Goal: Task Accomplishment & Management: Use online tool/utility

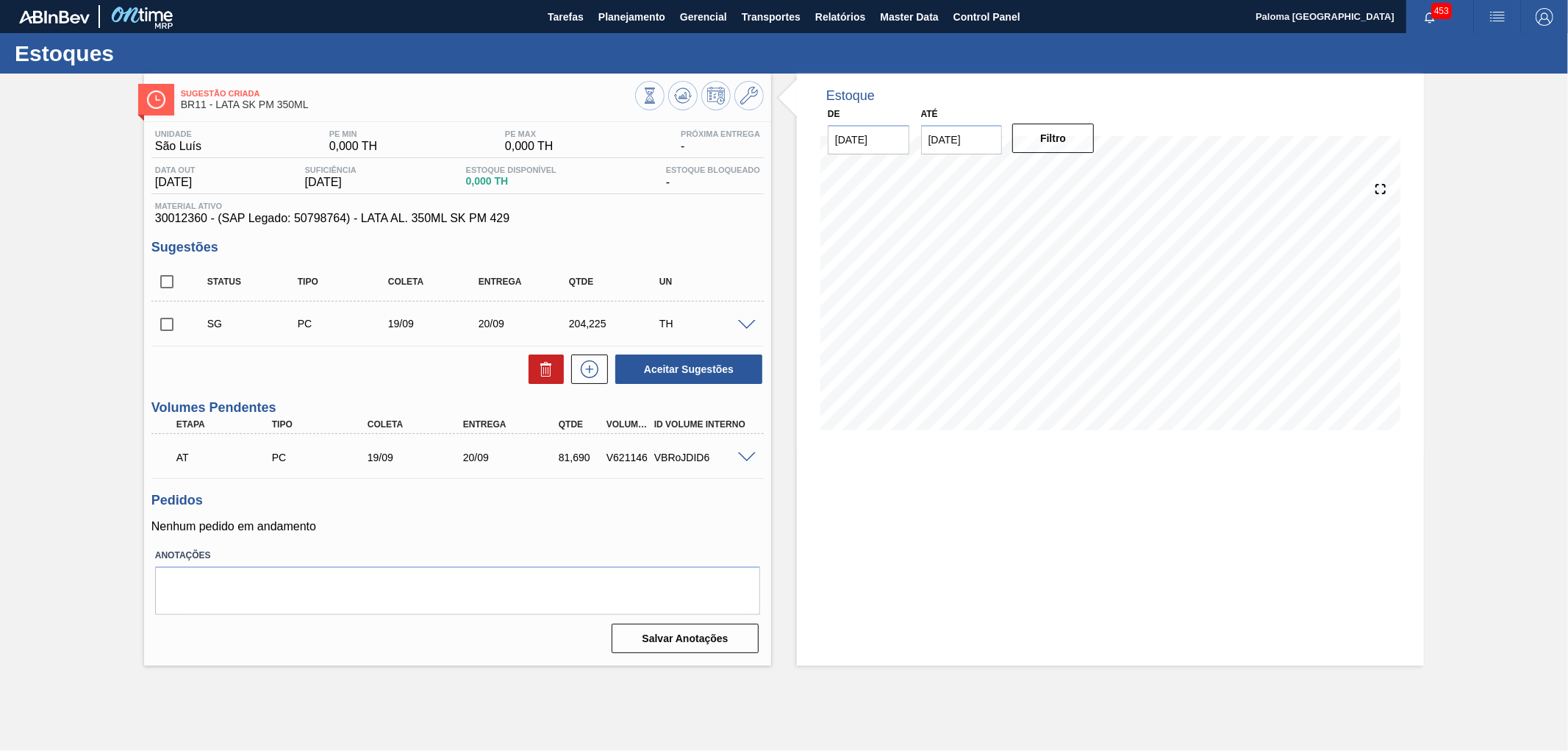
click at [748, 327] on span at bounding box center [747, 325] width 18 height 11
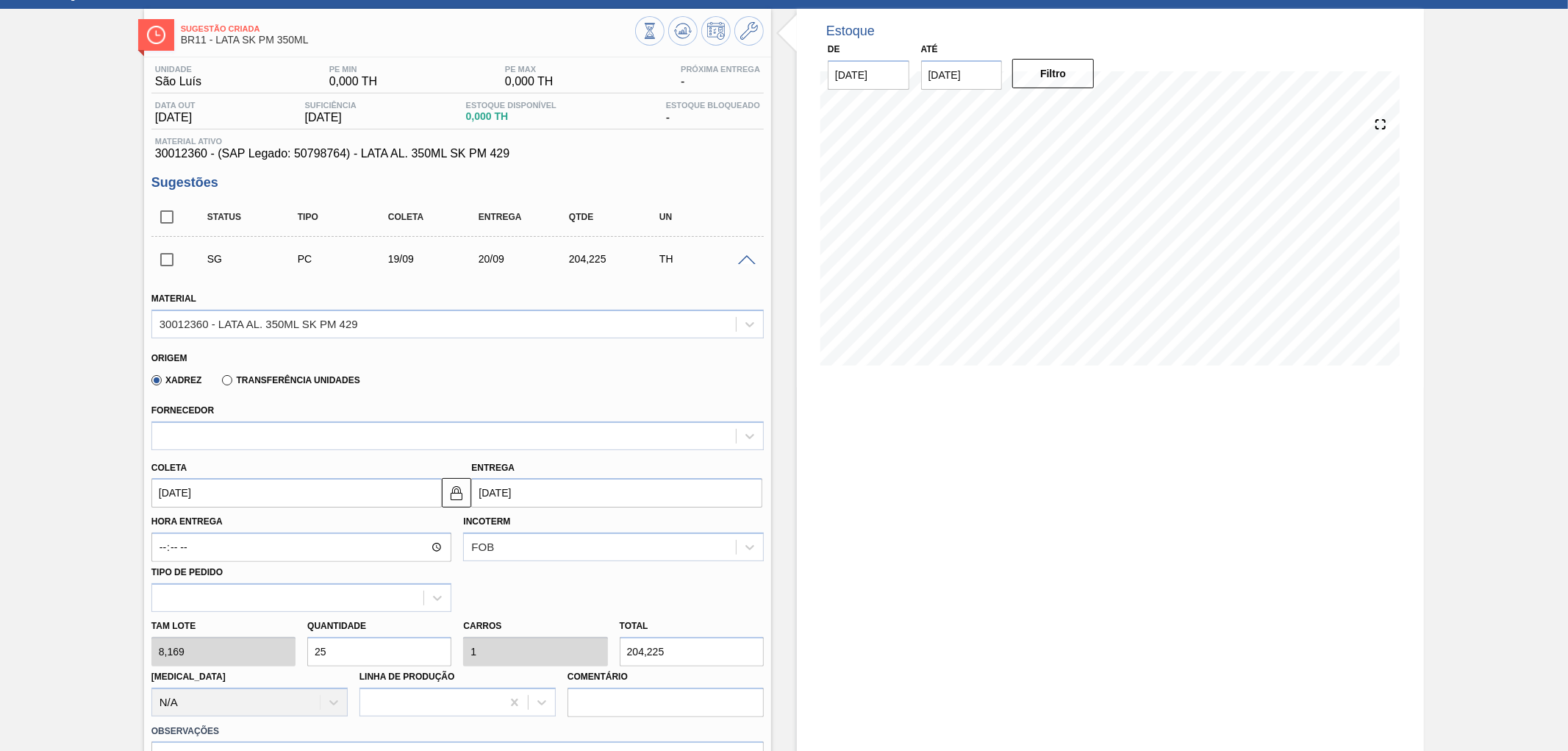
scroll to position [164, 0]
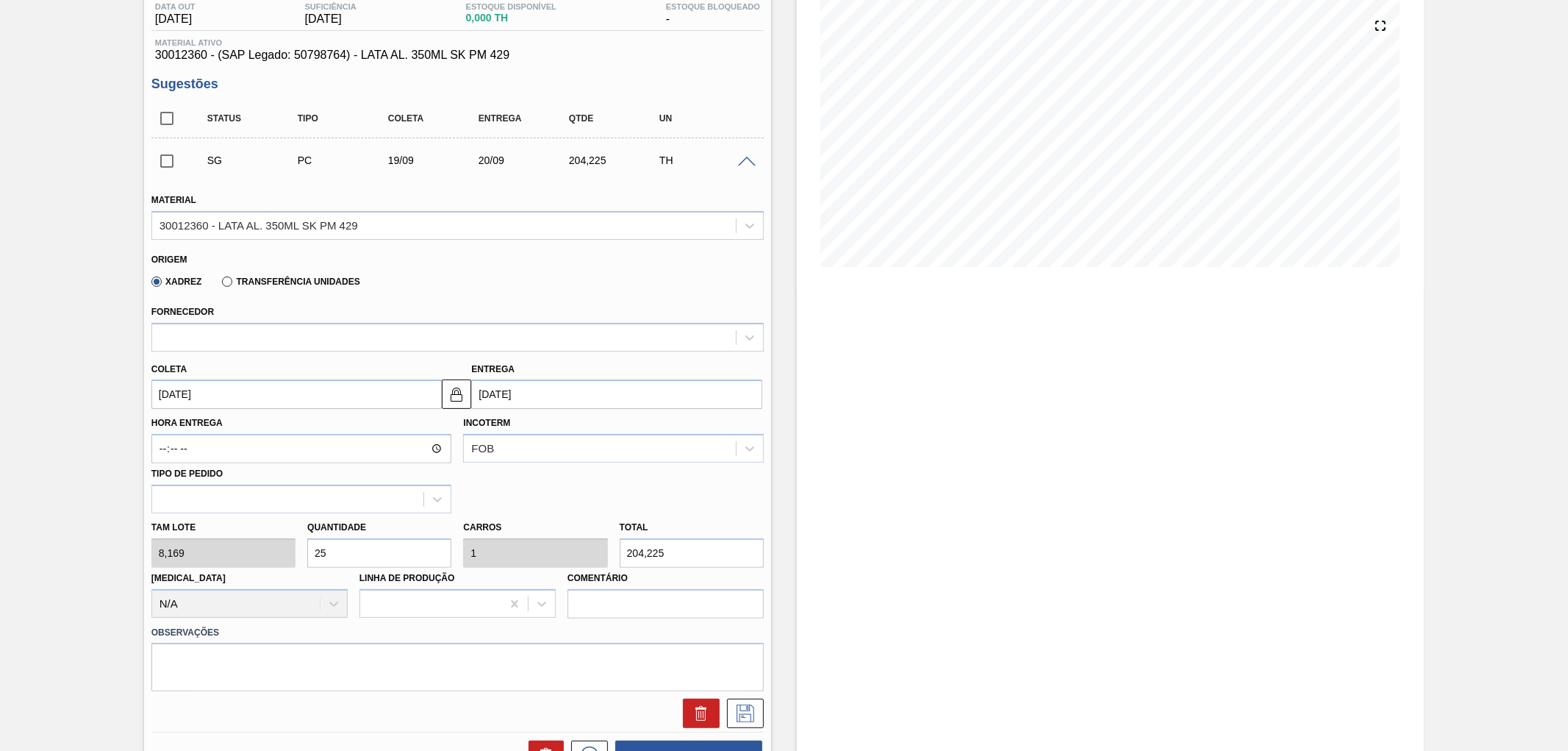
click at [227, 281] on label "Transferência Unidades" at bounding box center [290, 281] width 137 height 11
click at [220, 285] on input "Transferência Unidades" at bounding box center [220, 285] width 0 height 0
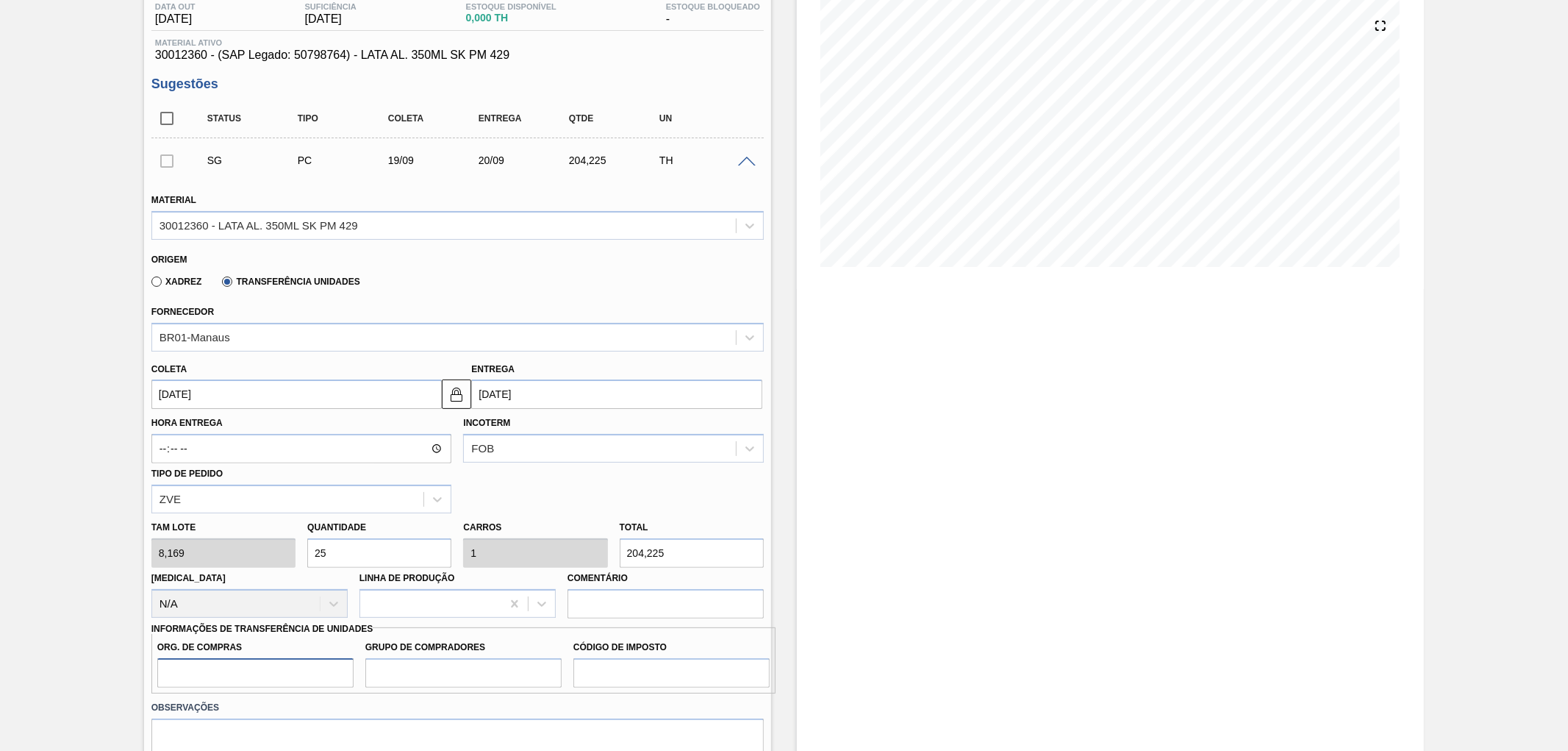
click at [250, 666] on input "Org. de Compras" at bounding box center [255, 672] width 196 height 29
type input "BR00"
click at [425, 678] on input "Grupo de Compradores" at bounding box center [464, 672] width 196 height 29
click at [396, 672] on input "A01" at bounding box center [464, 672] width 196 height 29
drag, startPoint x: 396, startPoint y: 672, endPoint x: 281, endPoint y: 659, distance: 115.7
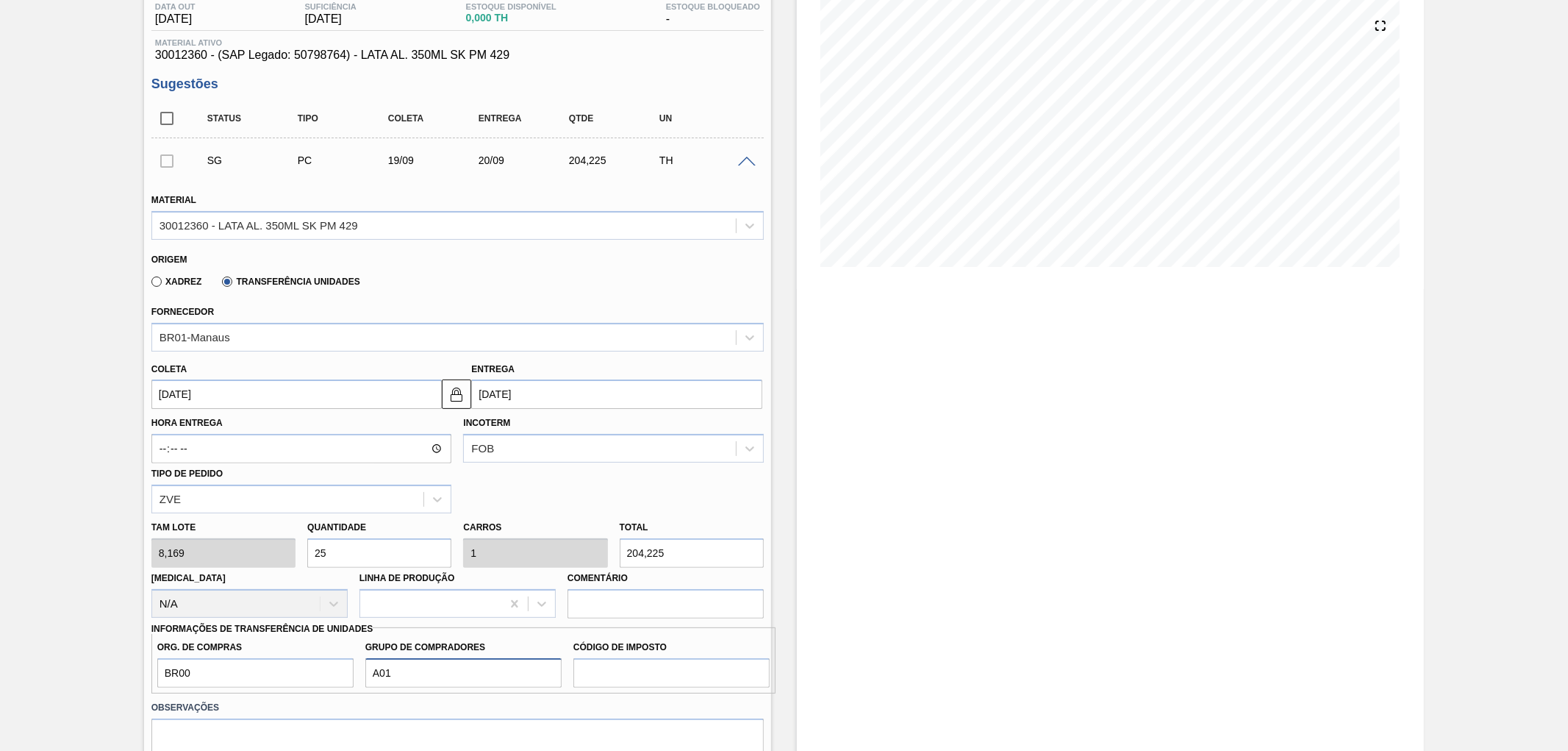
click at [281, 659] on div "Org. de Compras BR00 Grupo de Compradores A01 Código de Imposto" at bounding box center [463, 660] width 624 height 55
type input "P00"
click at [780, 651] on div "Estoque De 09/09/2025 Até 23/09/2025 Filtro 09/09 Projeção de Estoque 0 Nec.SAP…" at bounding box center [1098, 518] width 653 height 1216
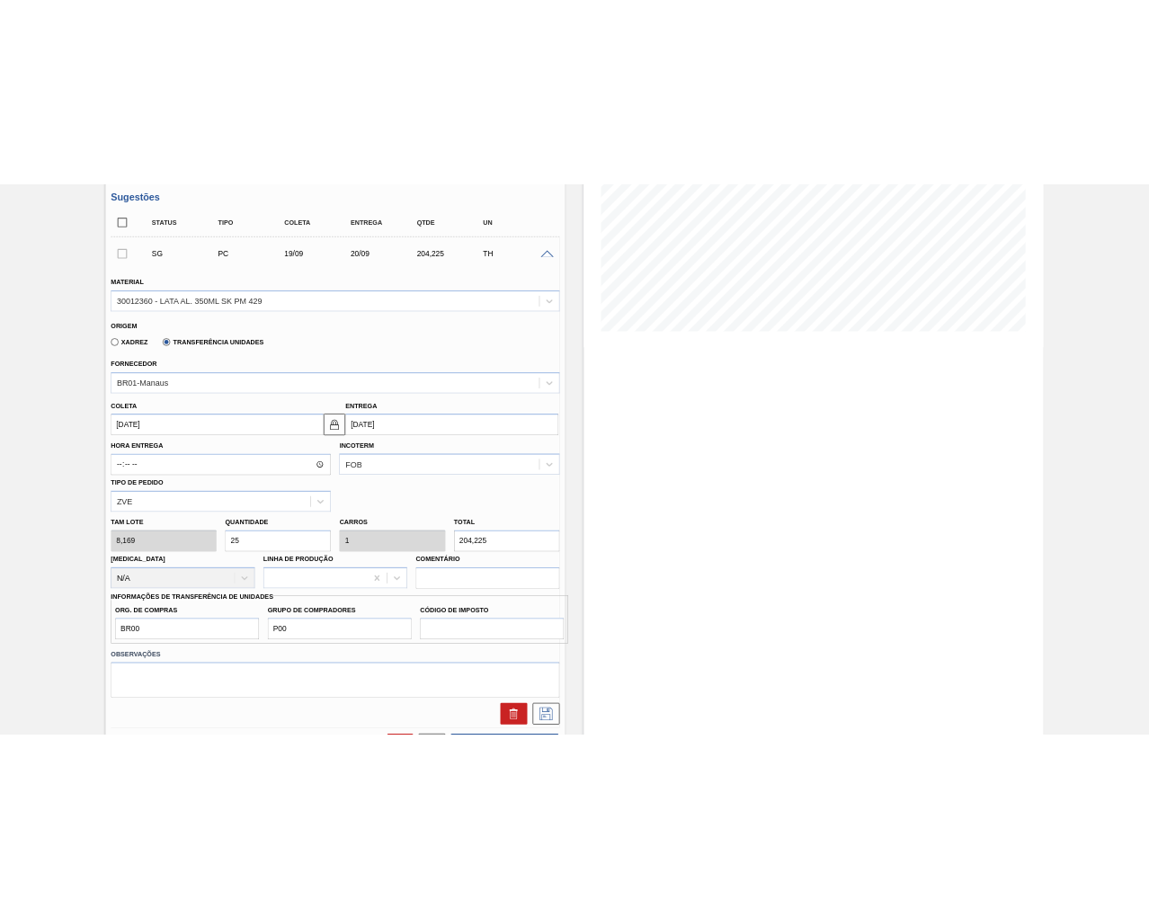
scroll to position [399, 0]
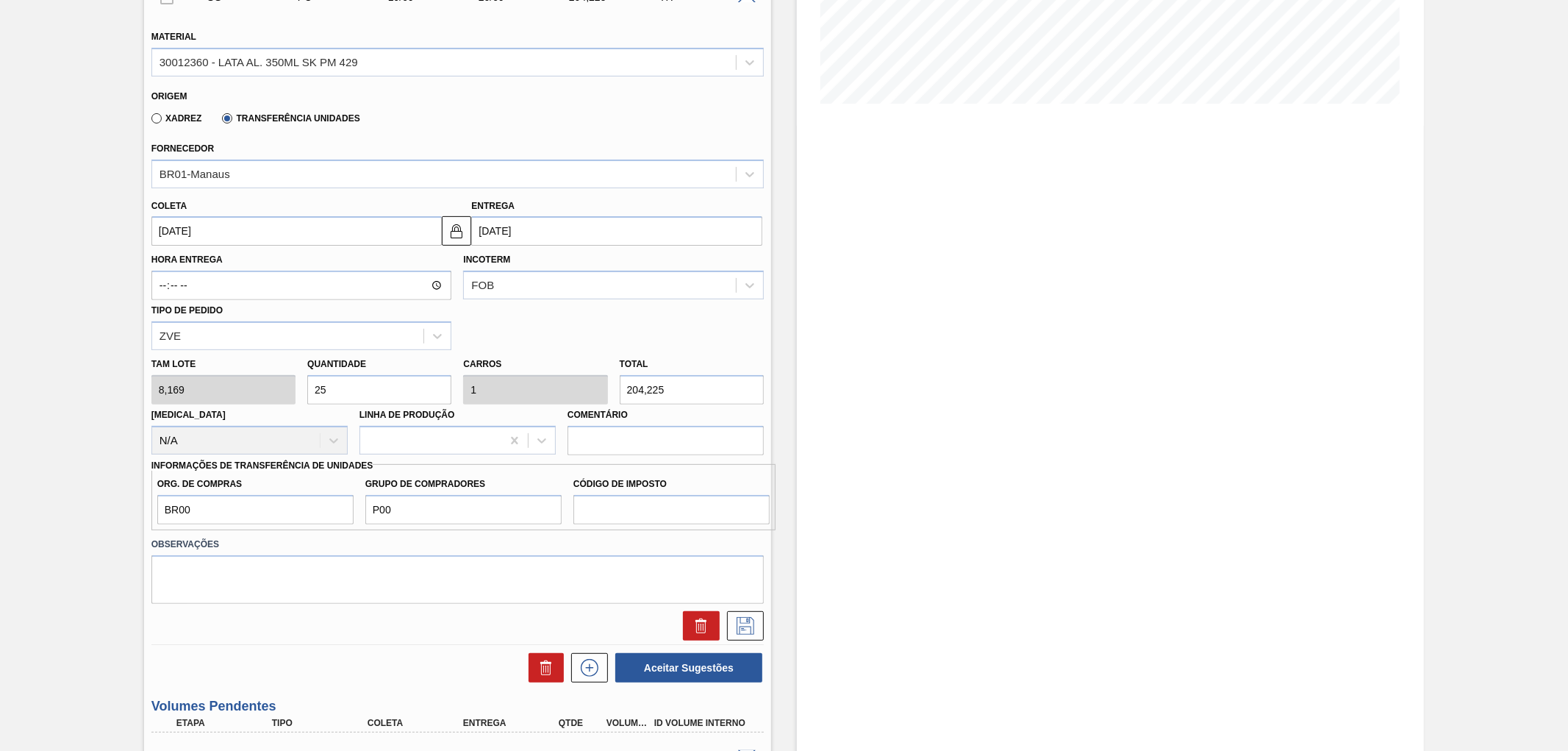
click at [917, 407] on div "Estoque De 09/09/2025 Até 23/09/2025 Filtro 09/09 Projeção de Estoque 0 Nec.SAP…" at bounding box center [1110, 355] width 627 height 1216
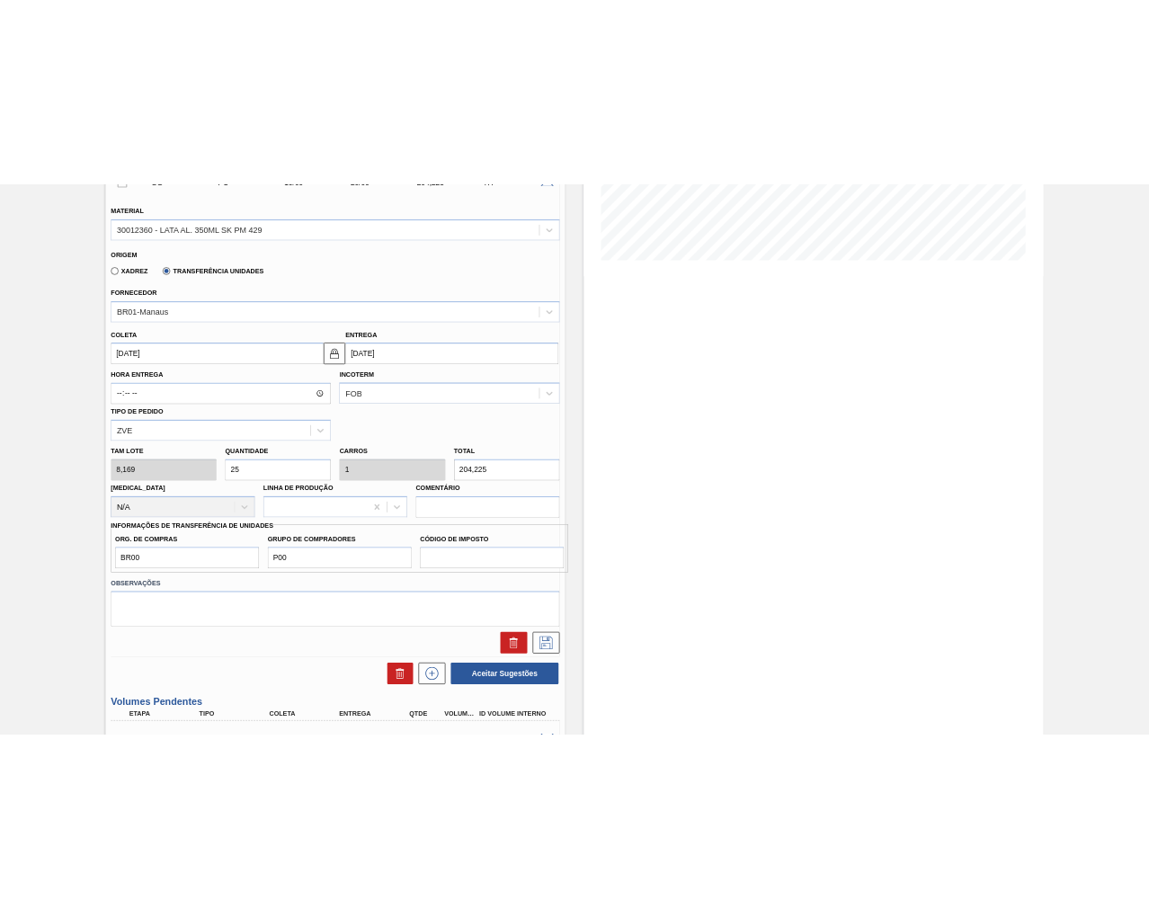
scroll to position [415, 0]
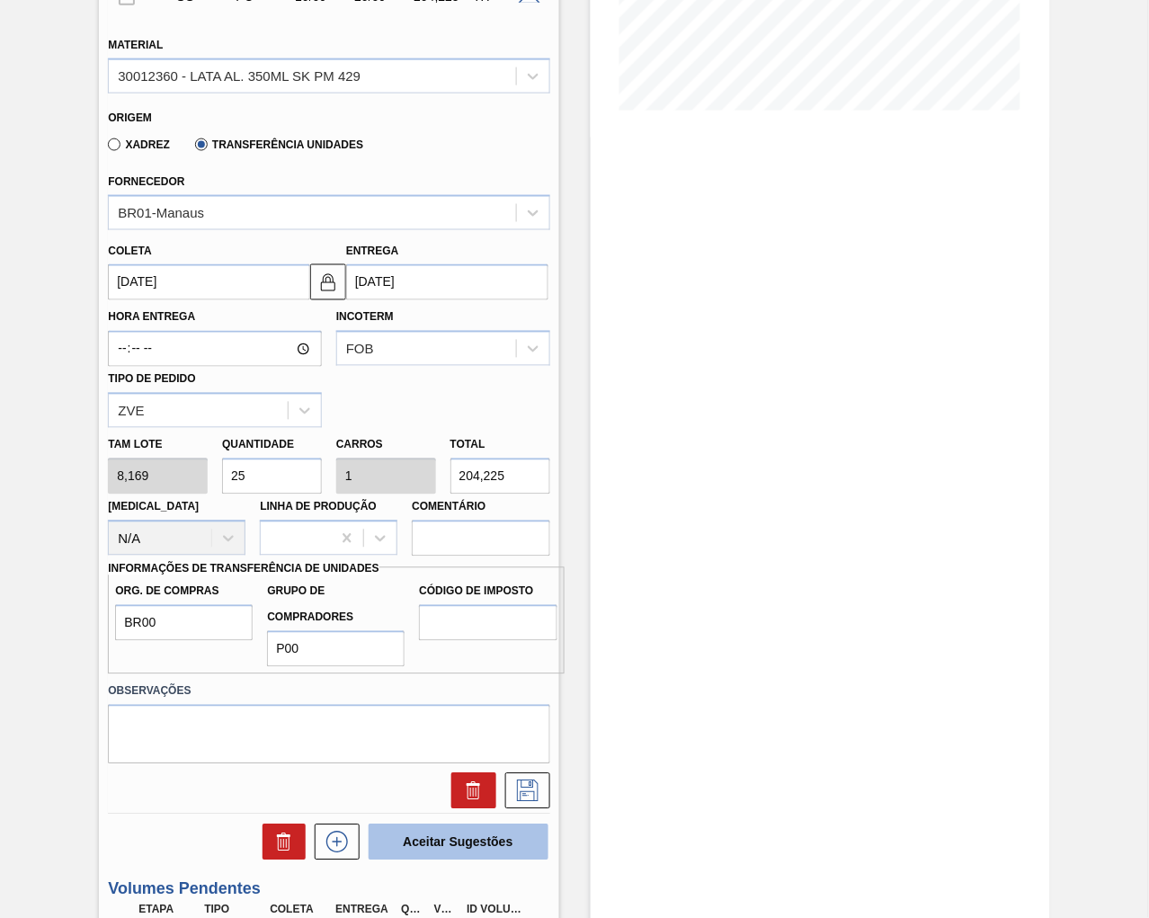
click at [457, 836] on button "Aceitar Sugestões" at bounding box center [458, 842] width 180 height 36
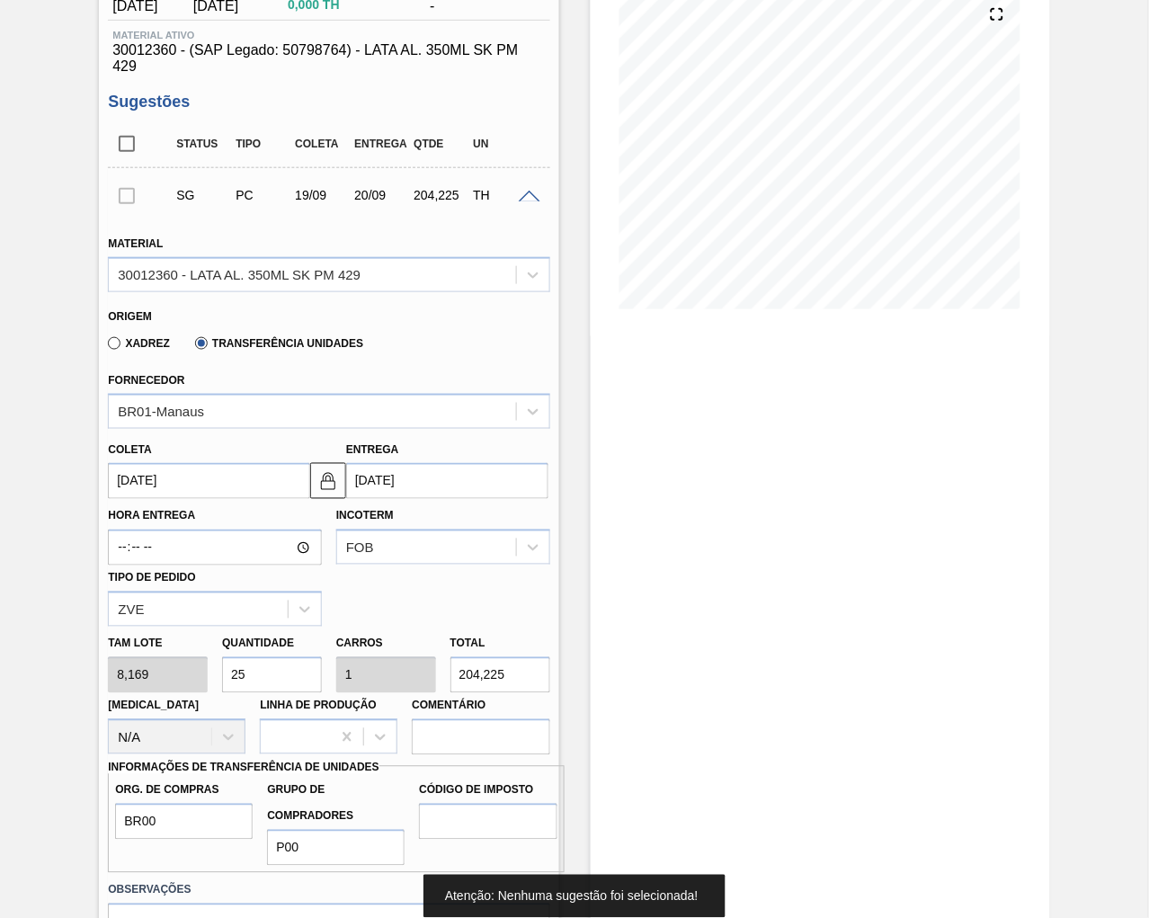
scroll to position [216, 0]
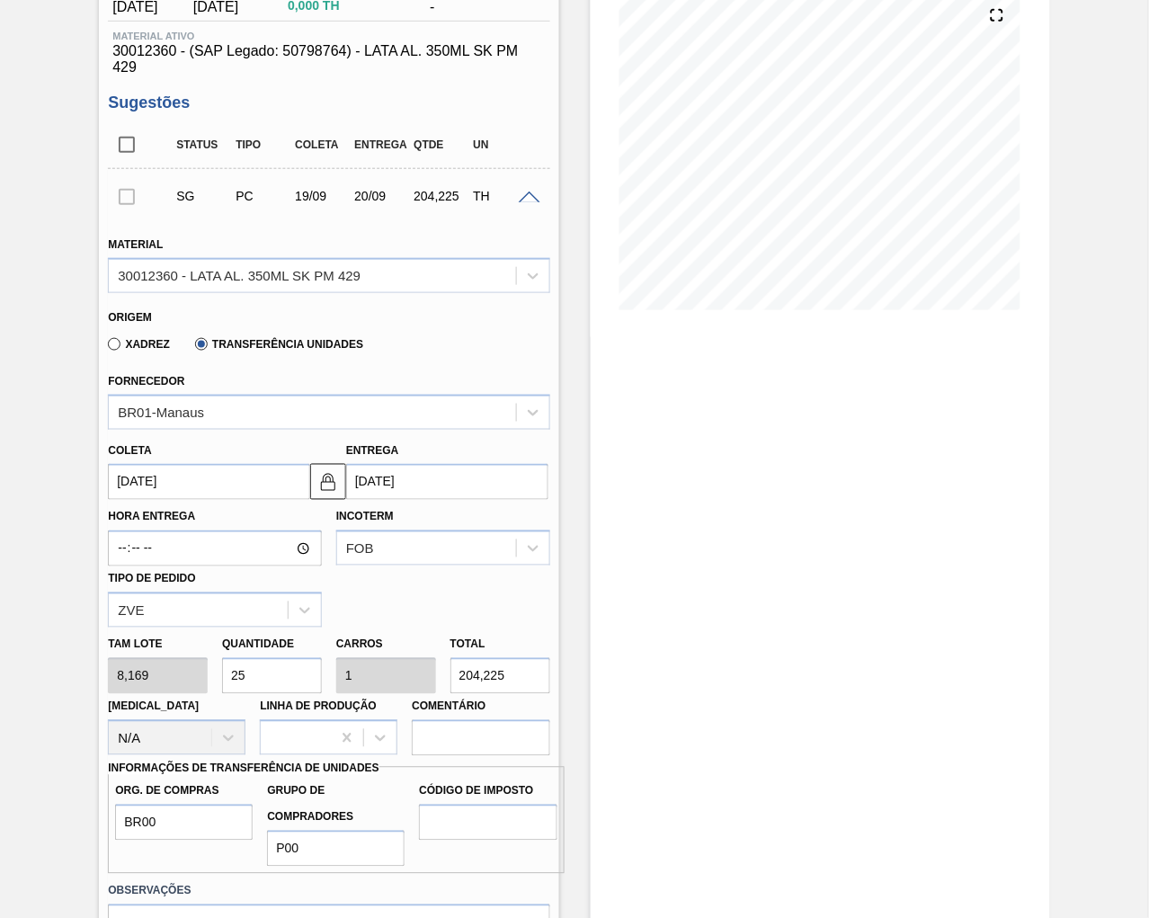
click at [126, 192] on div at bounding box center [127, 196] width 38 height 36
click at [122, 149] on input "checkbox" at bounding box center [127, 145] width 38 height 38
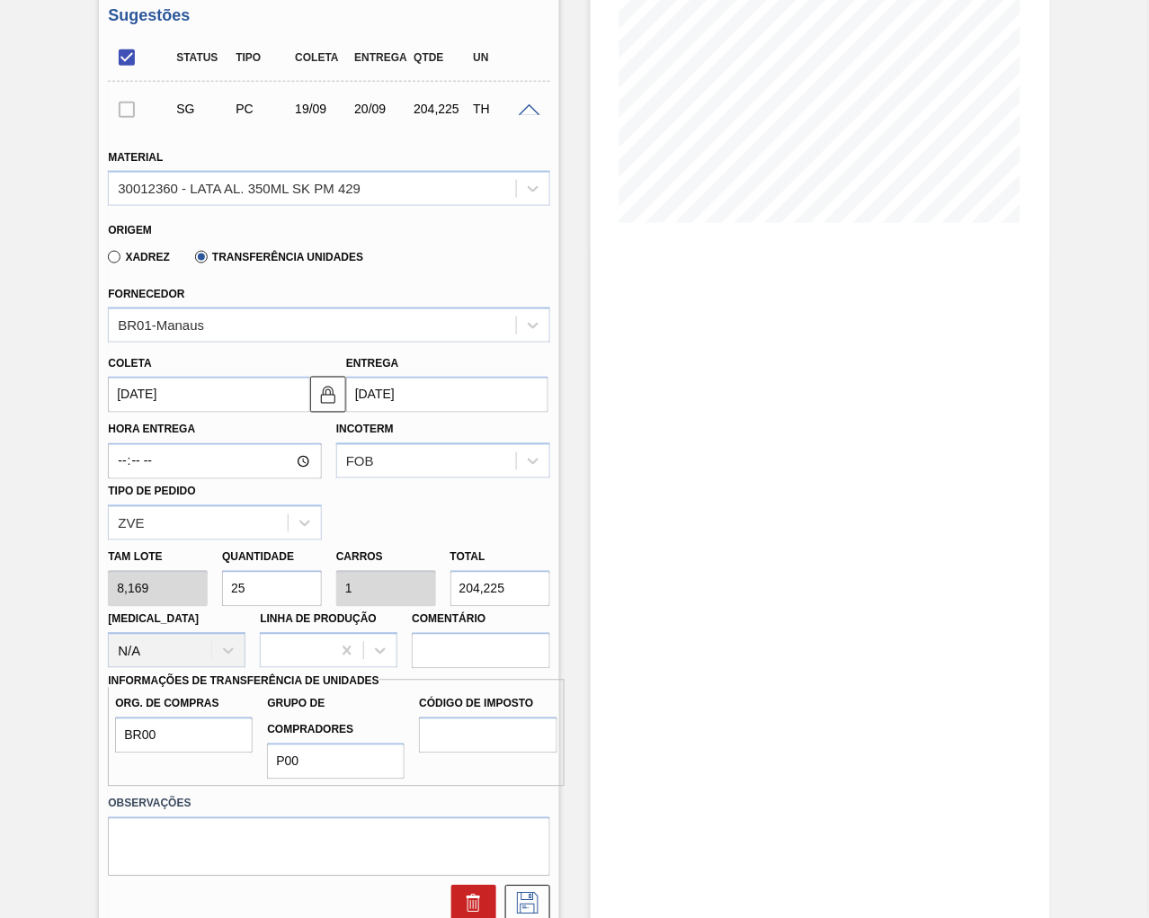
scroll to position [415, 0]
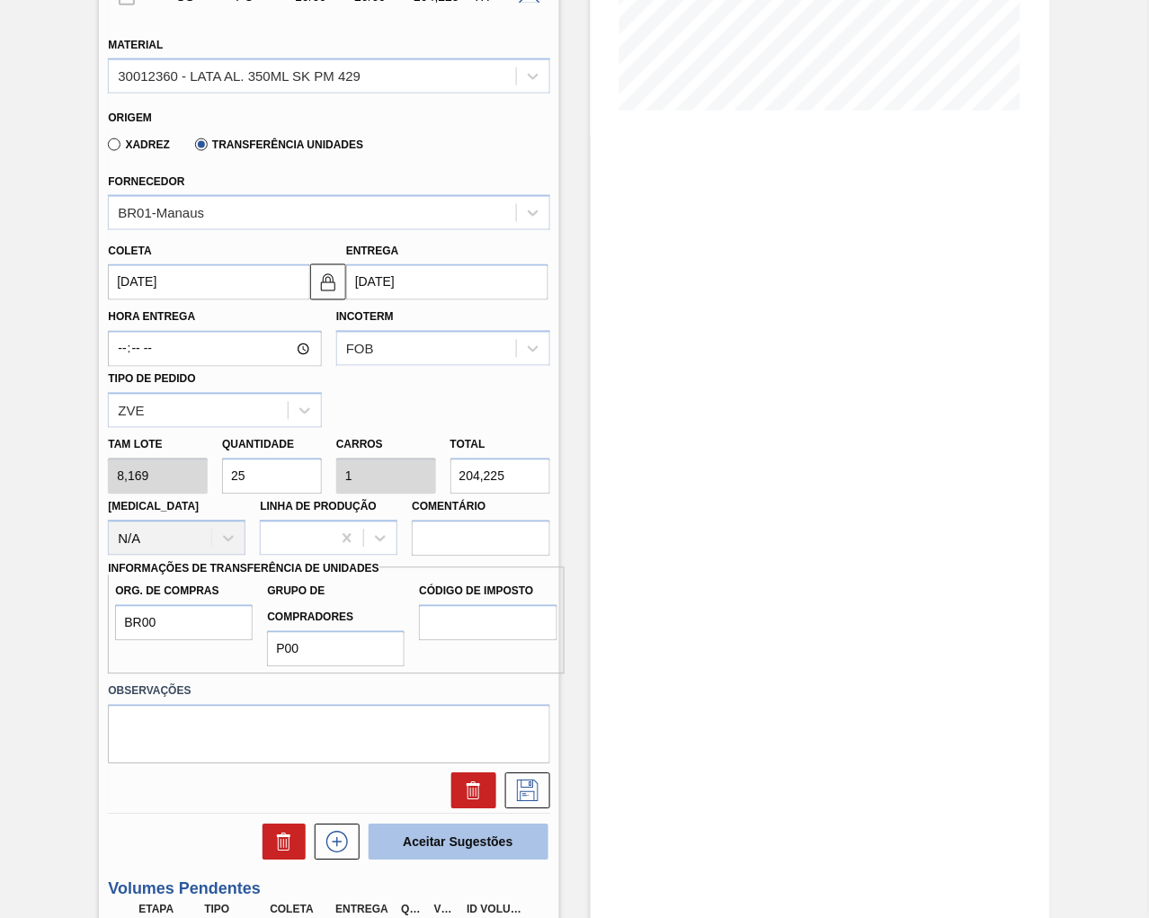
click at [493, 839] on button "Aceitar Sugestões" at bounding box center [458, 842] width 180 height 36
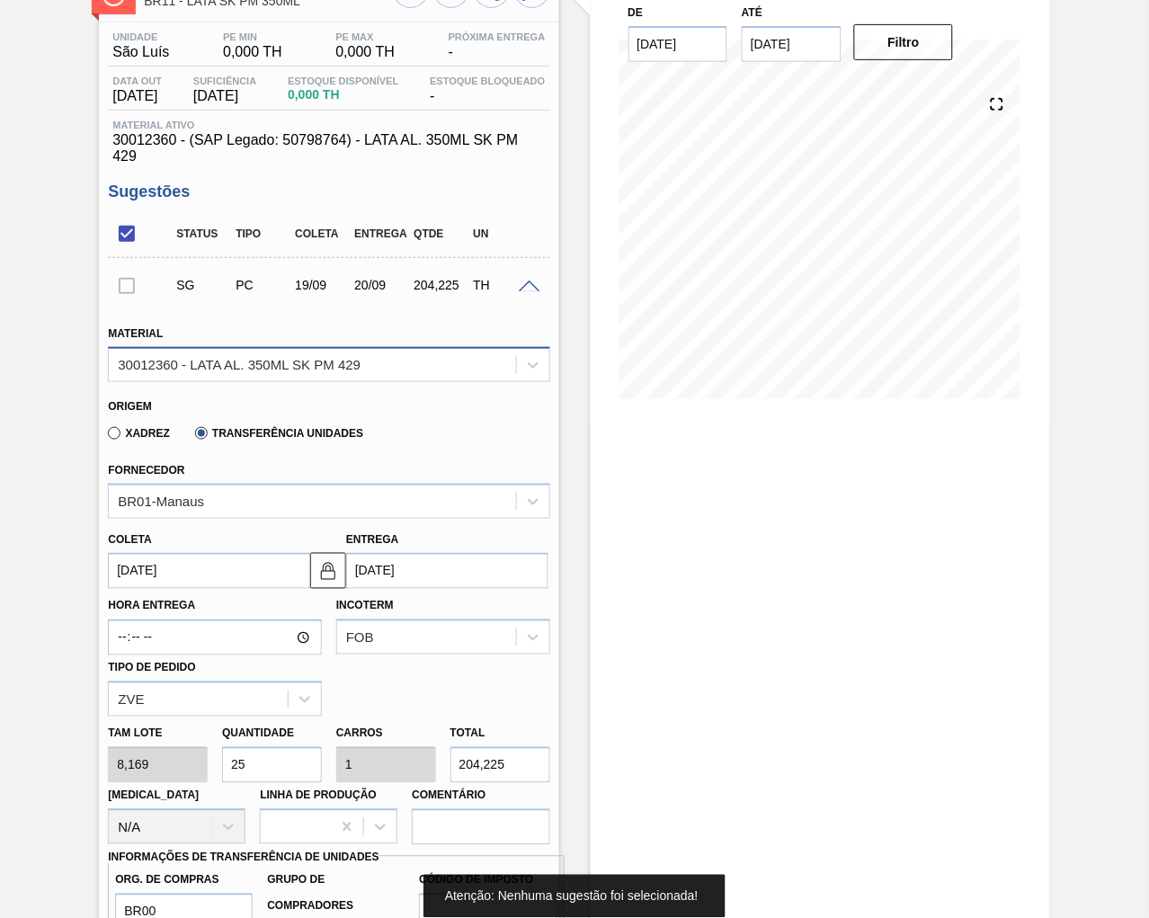
scroll to position [115, 0]
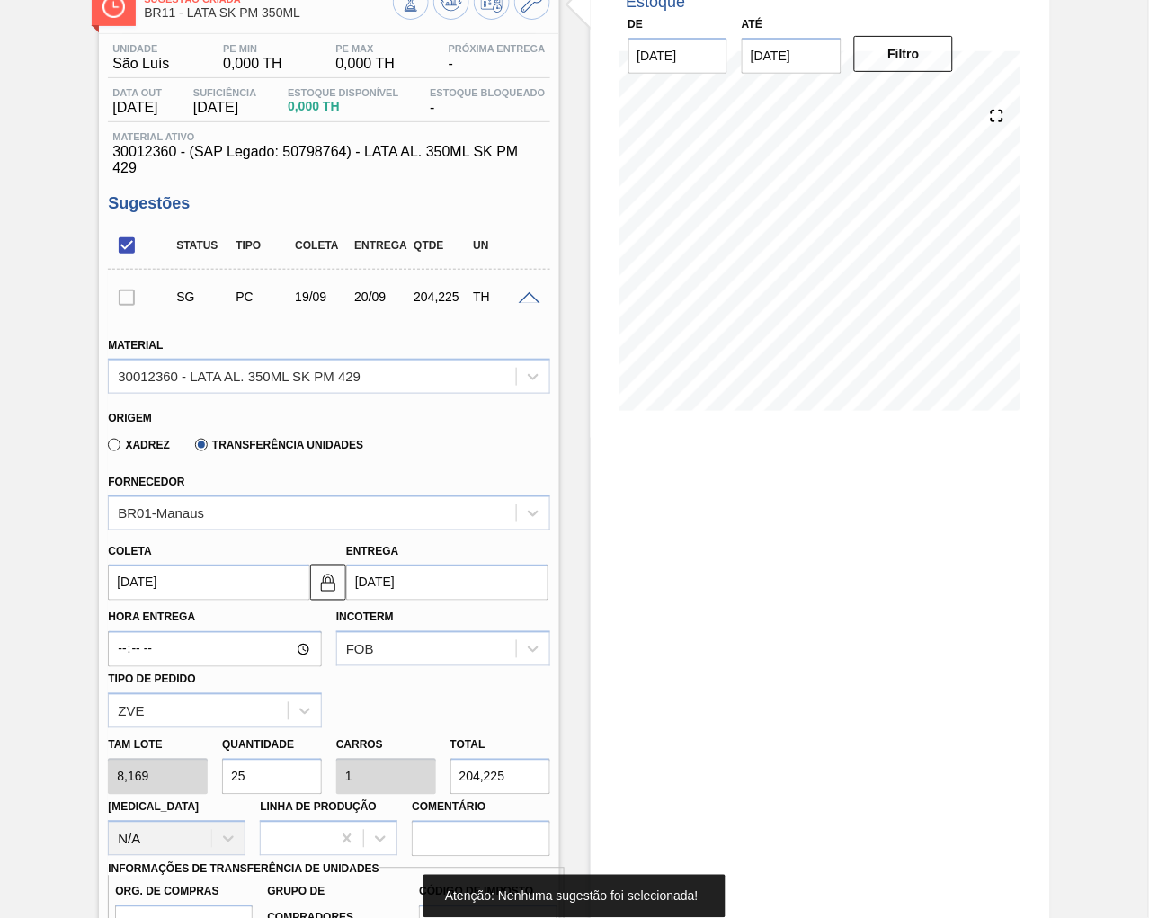
click at [130, 300] on div at bounding box center [127, 297] width 38 height 36
click at [127, 295] on div at bounding box center [127, 297] width 38 height 36
click at [120, 236] on input "checkbox" at bounding box center [127, 245] width 38 height 38
checkbox input "false"
click at [123, 285] on div at bounding box center [127, 297] width 38 height 36
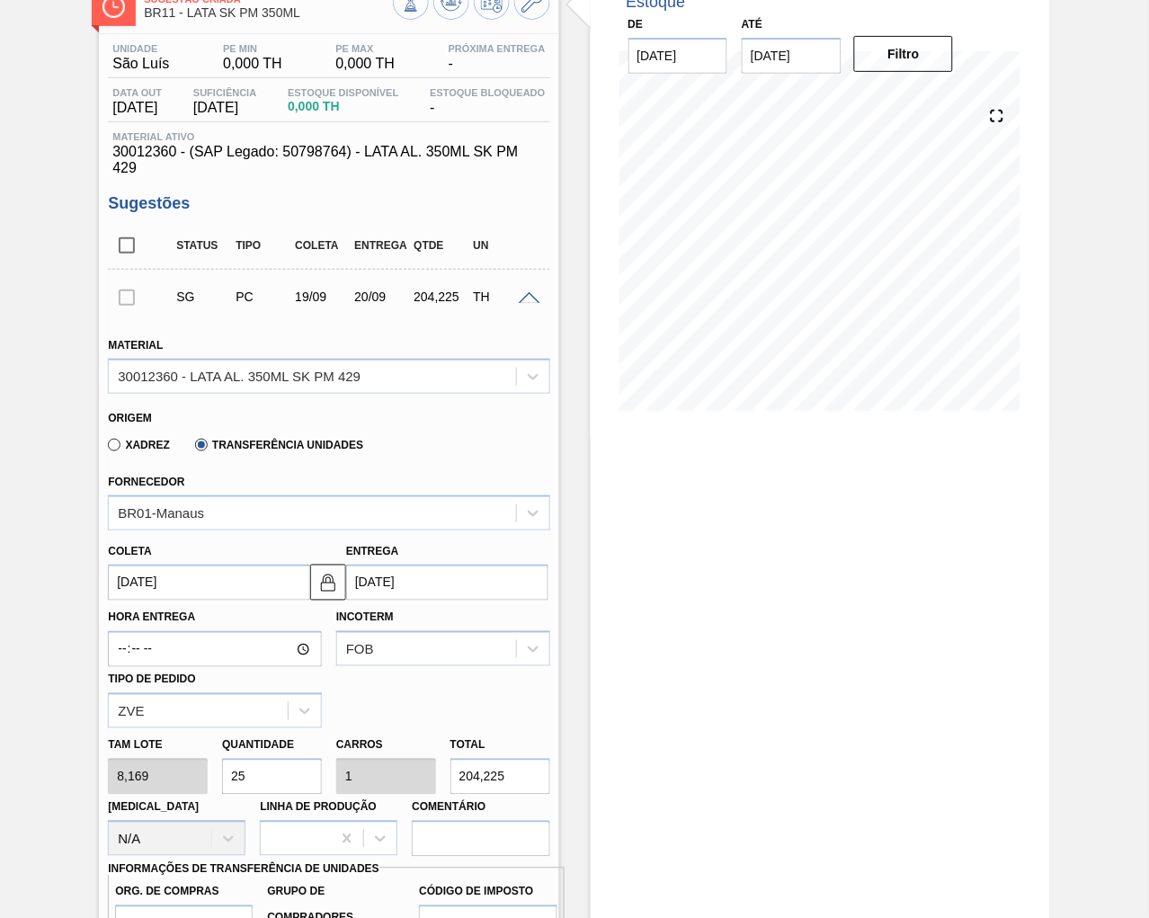
click at [123, 292] on div at bounding box center [127, 297] width 38 height 36
drag, startPoint x: 123, startPoint y: 292, endPoint x: 297, endPoint y: 293, distance: 174.4
click at [123, 293] on div at bounding box center [127, 297] width 38 height 36
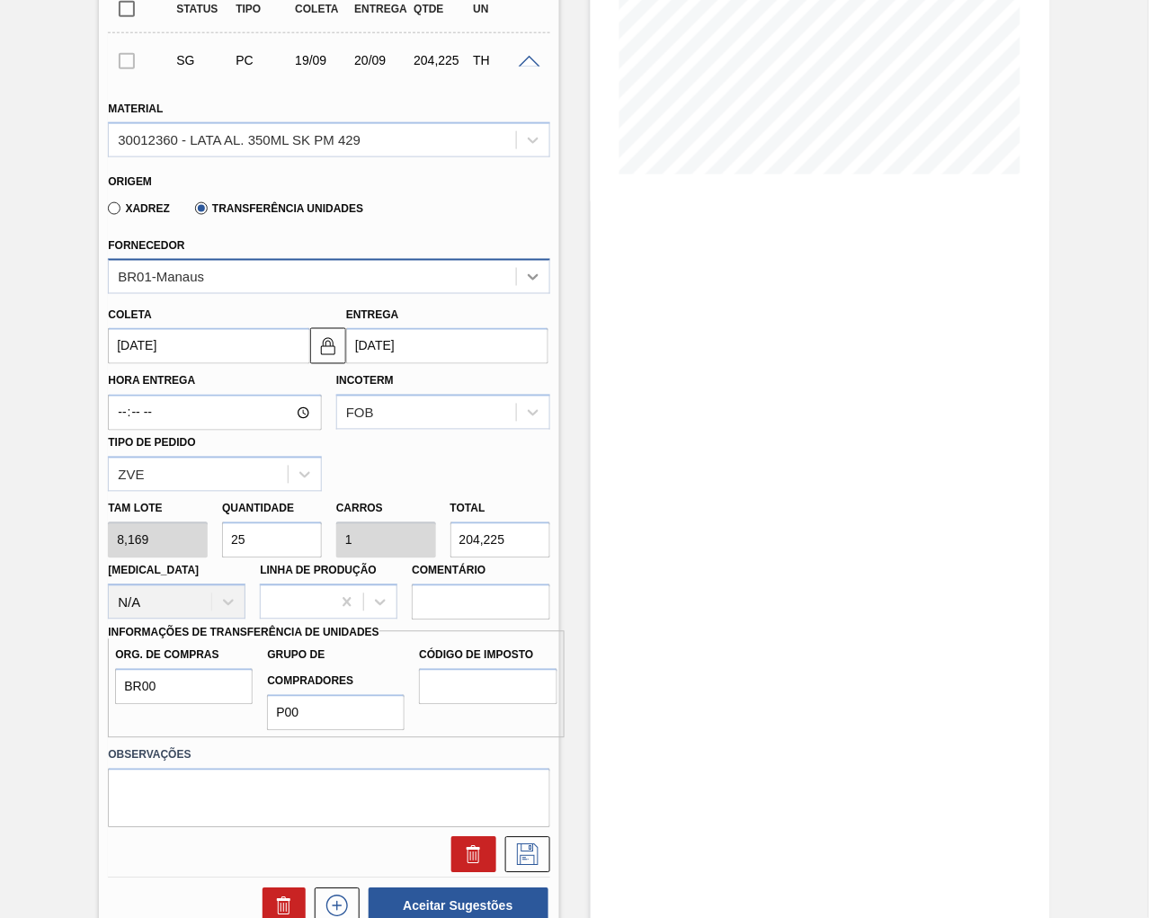
scroll to position [415, 0]
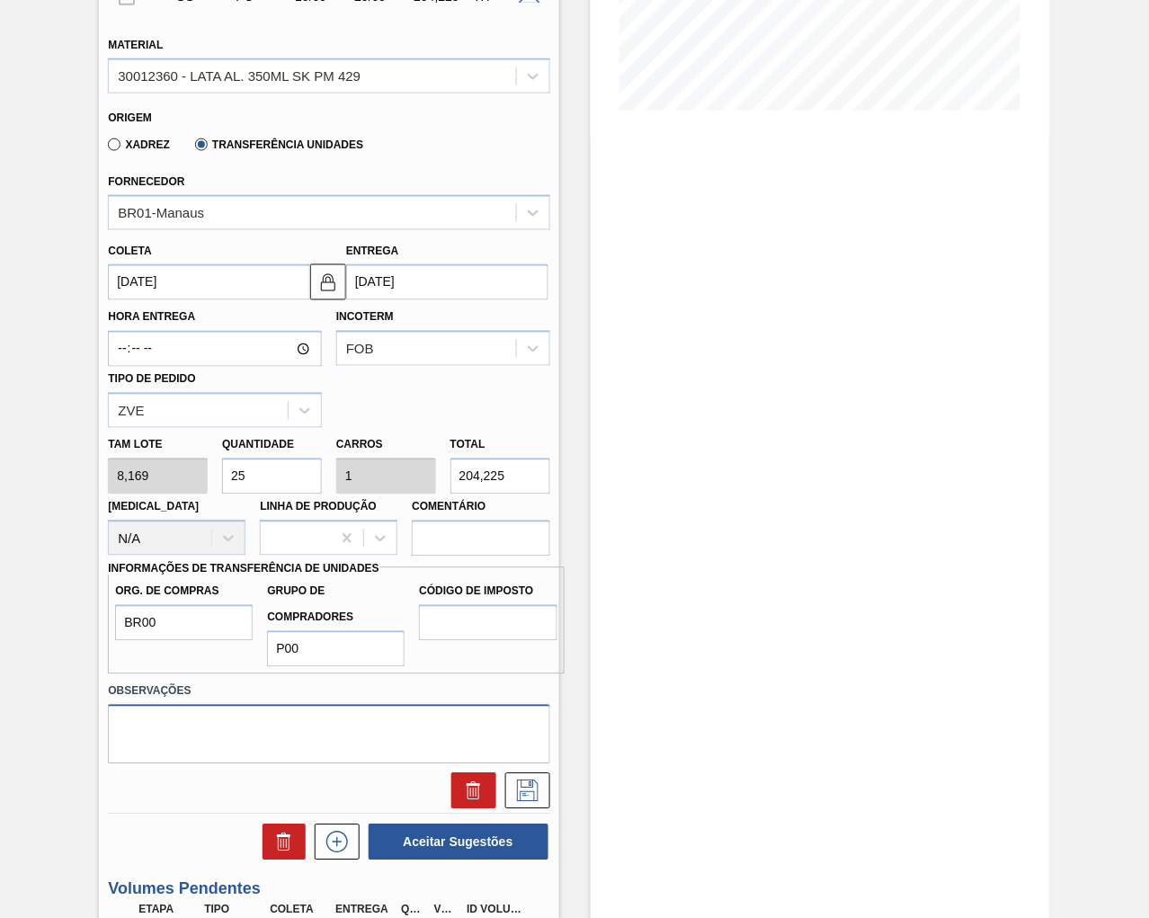
click at [353, 737] on textarea at bounding box center [328, 734] width 441 height 59
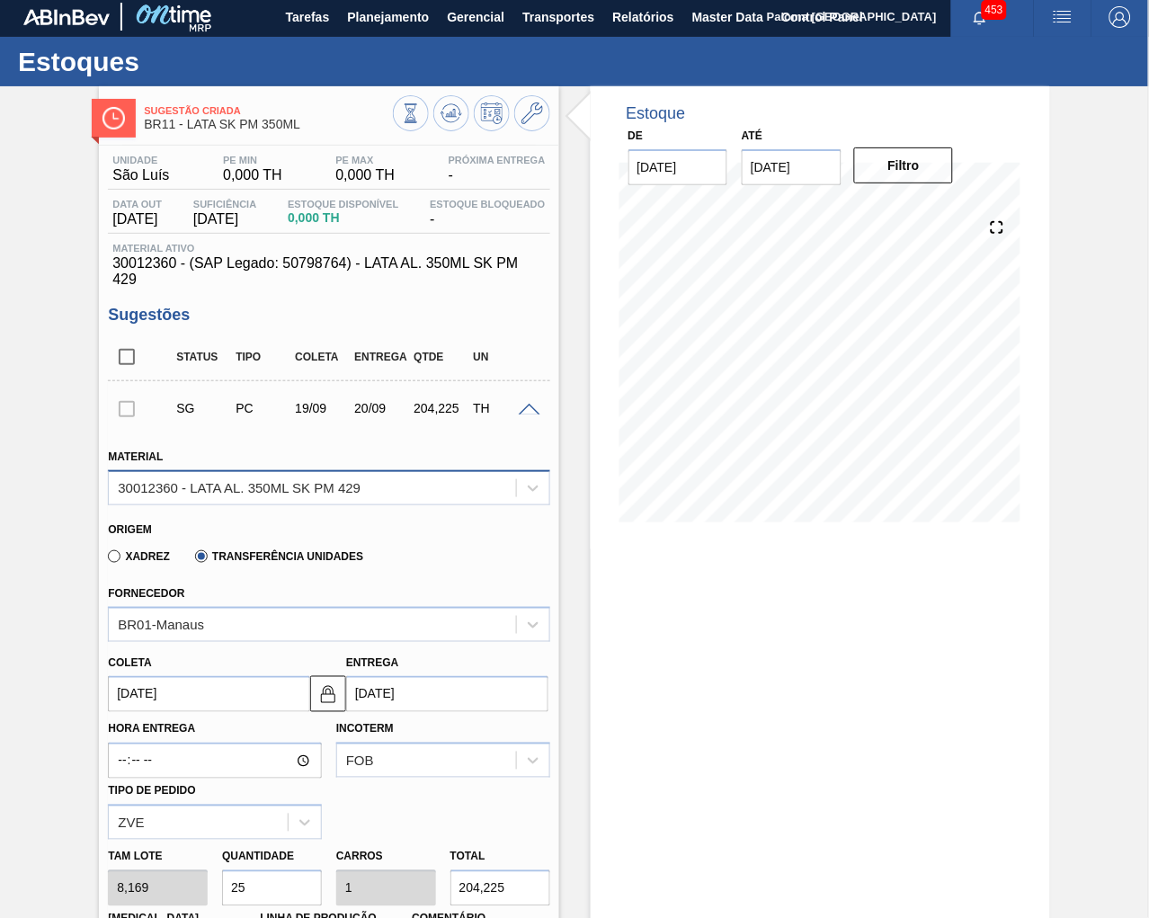
scroll to position [0, 0]
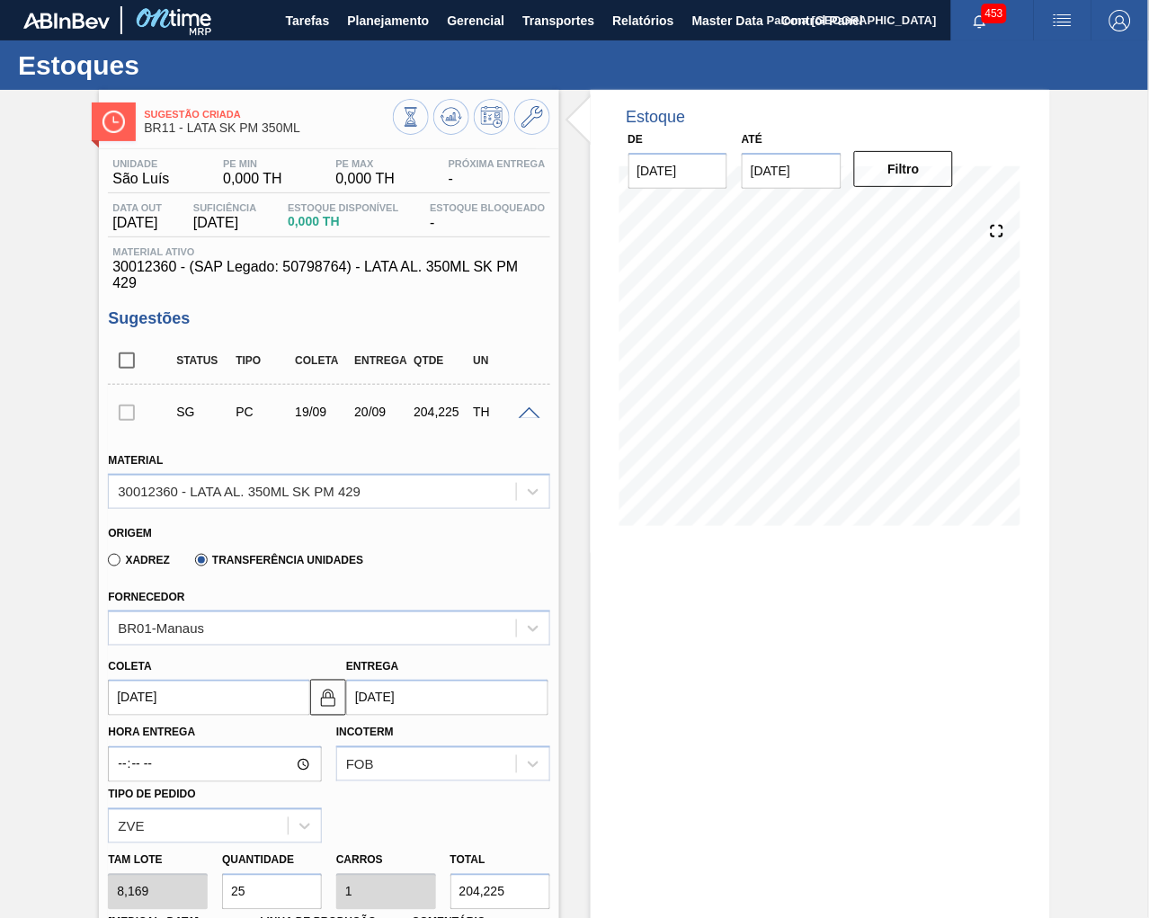
click at [118, 554] on label "Xadrez" at bounding box center [139, 560] width 62 height 13
click at [105, 564] on input "Xadrez" at bounding box center [105, 564] width 0 height 0
type input "8,448"
type input "24,174"
type input "0,967"
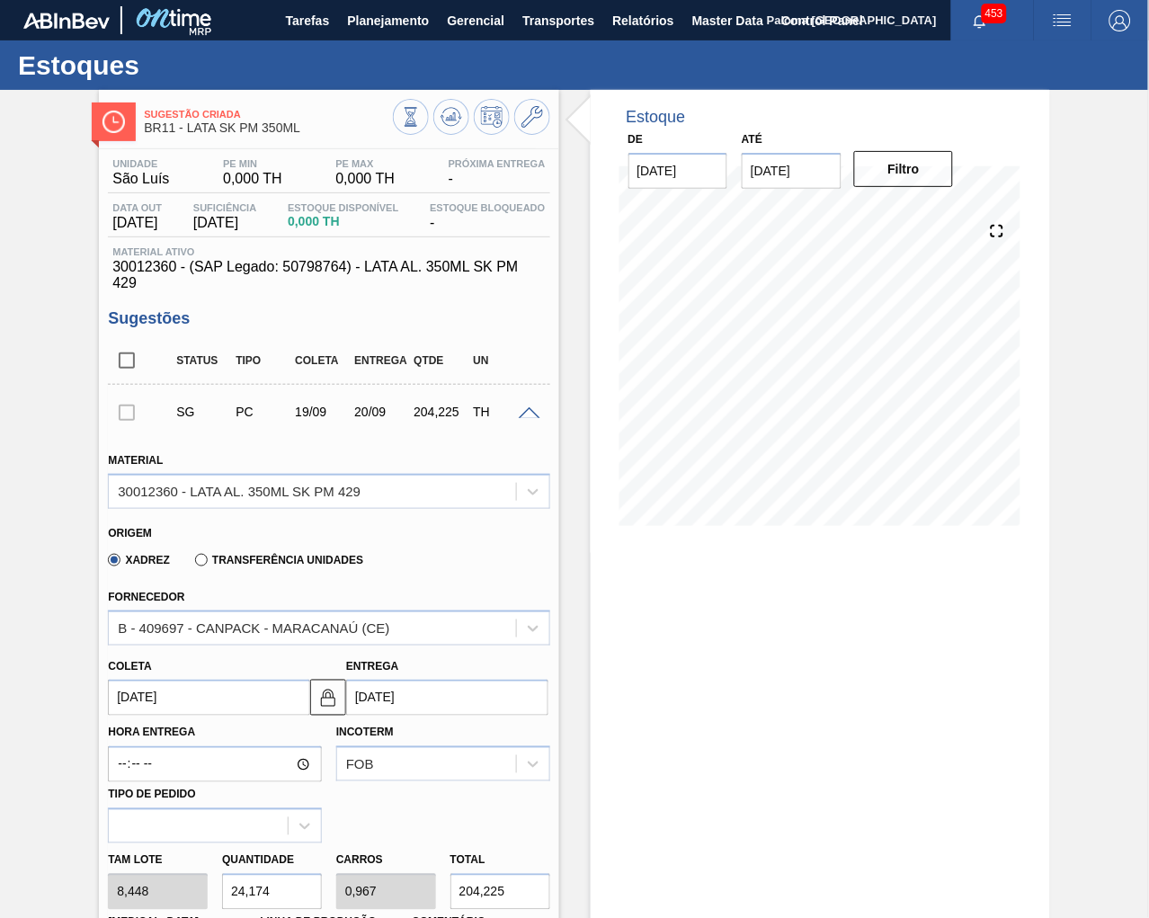
click at [201, 554] on label "Transferência Unidades" at bounding box center [279, 560] width 168 height 13
click at [192, 564] on input "Transferência Unidades" at bounding box center [192, 564] width 0 height 0
type input "8,169"
type input "25"
type input "1"
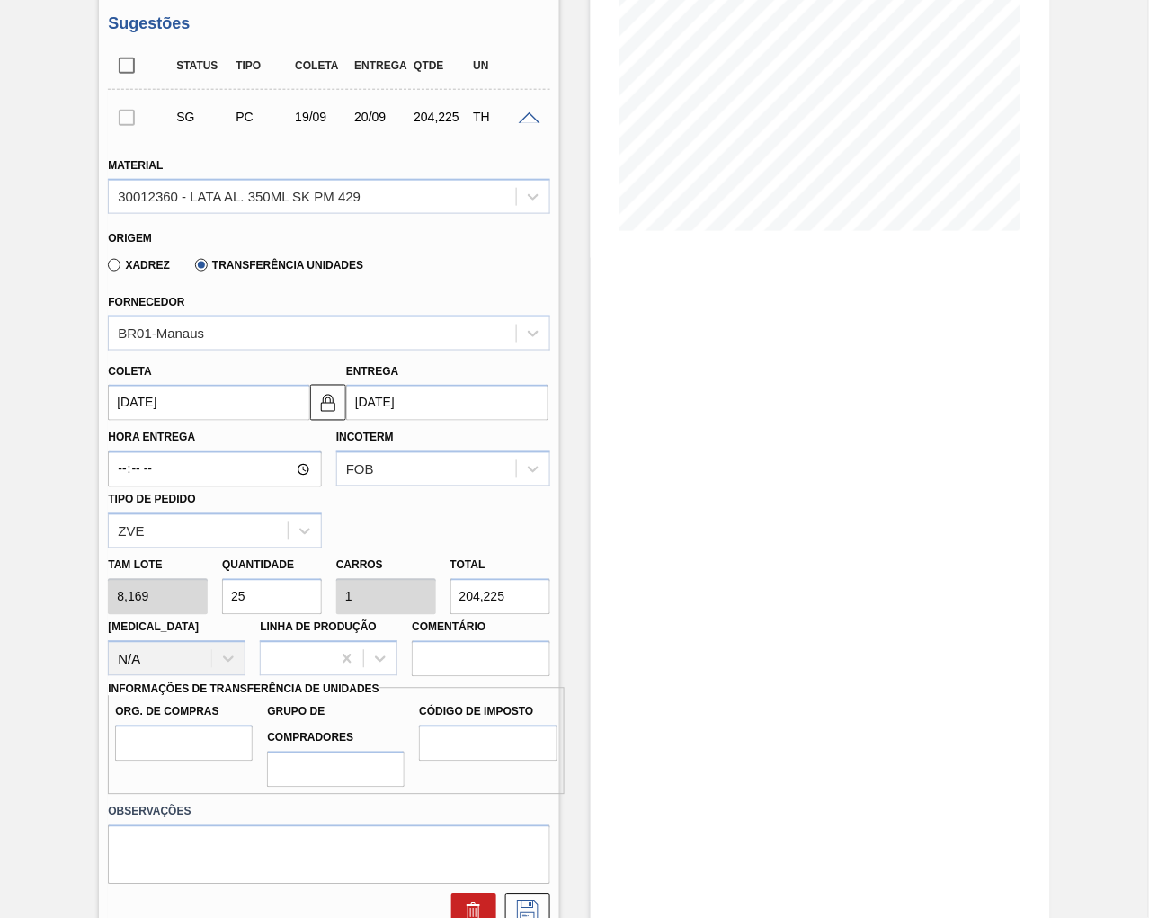
scroll to position [299, 0]
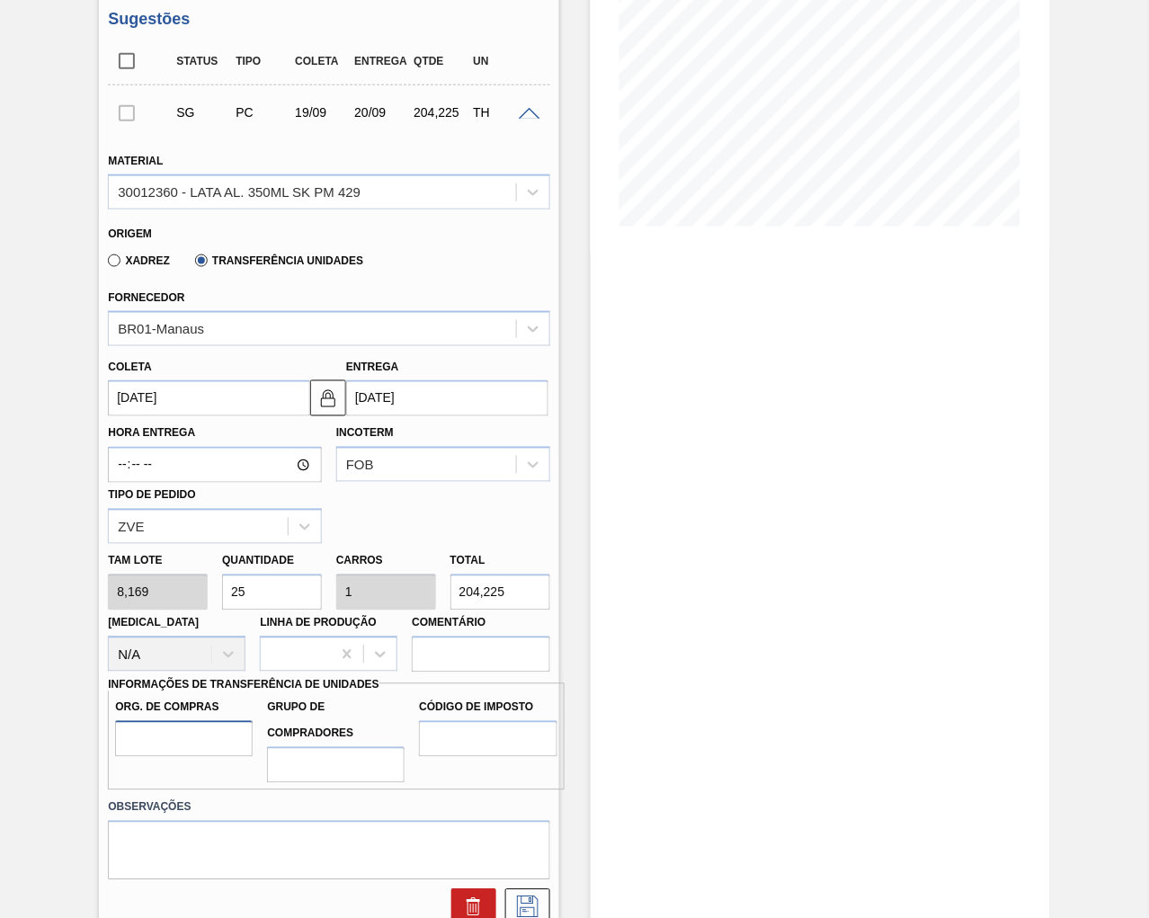
click at [147, 732] on input "Org. de Compras" at bounding box center [184, 739] width 138 height 36
type input "BR00"
click at [308, 751] on input "Grupo de Compradores" at bounding box center [336, 765] width 138 height 36
type input "P00"
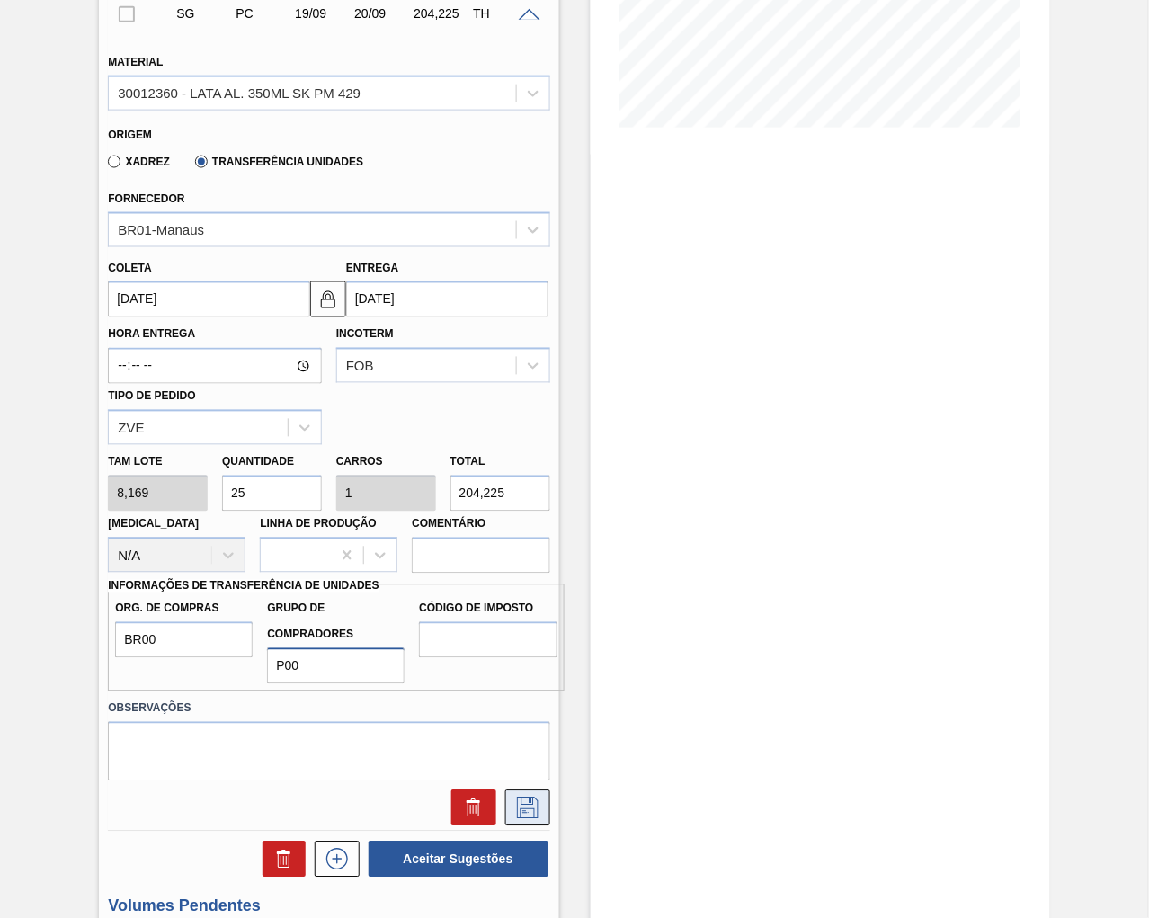
scroll to position [399, 0]
click at [537, 796] on icon at bounding box center [527, 807] width 29 height 22
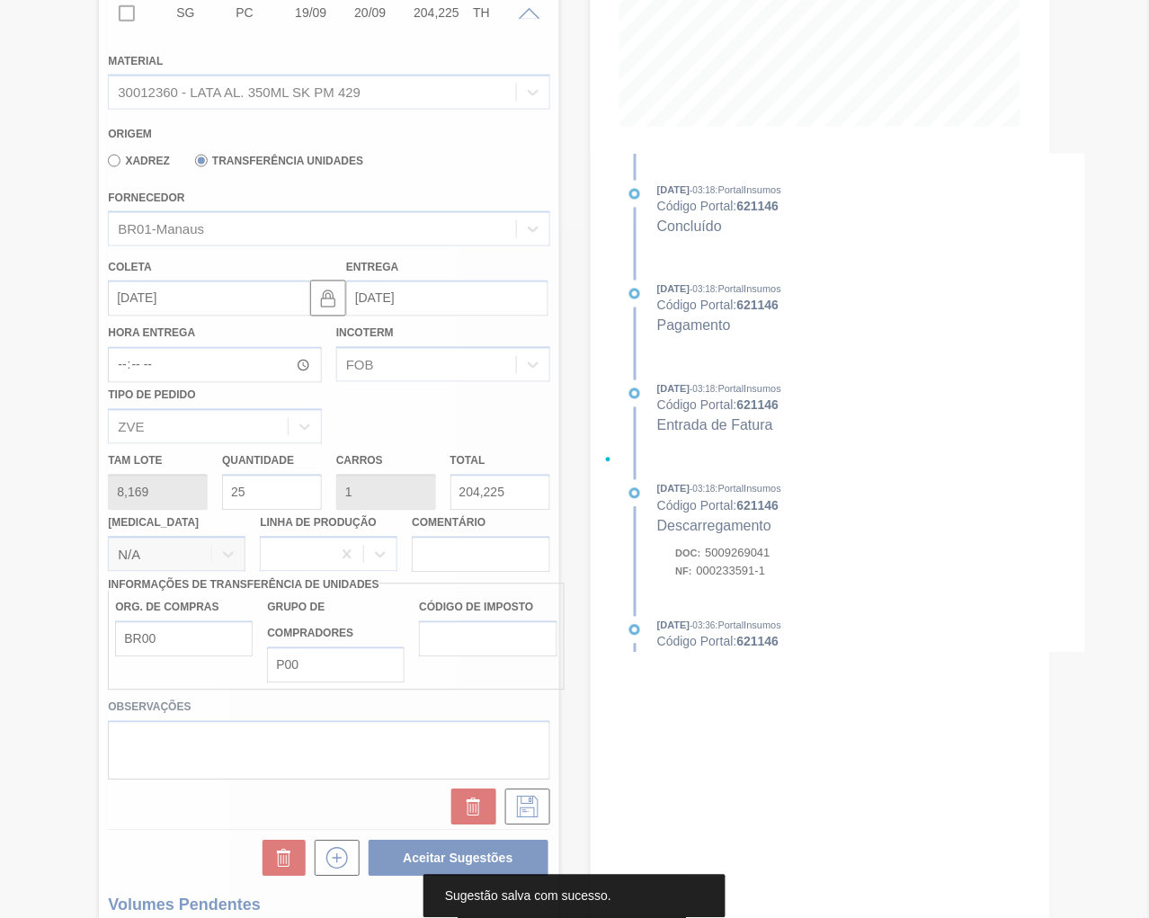
scroll to position [0, 0]
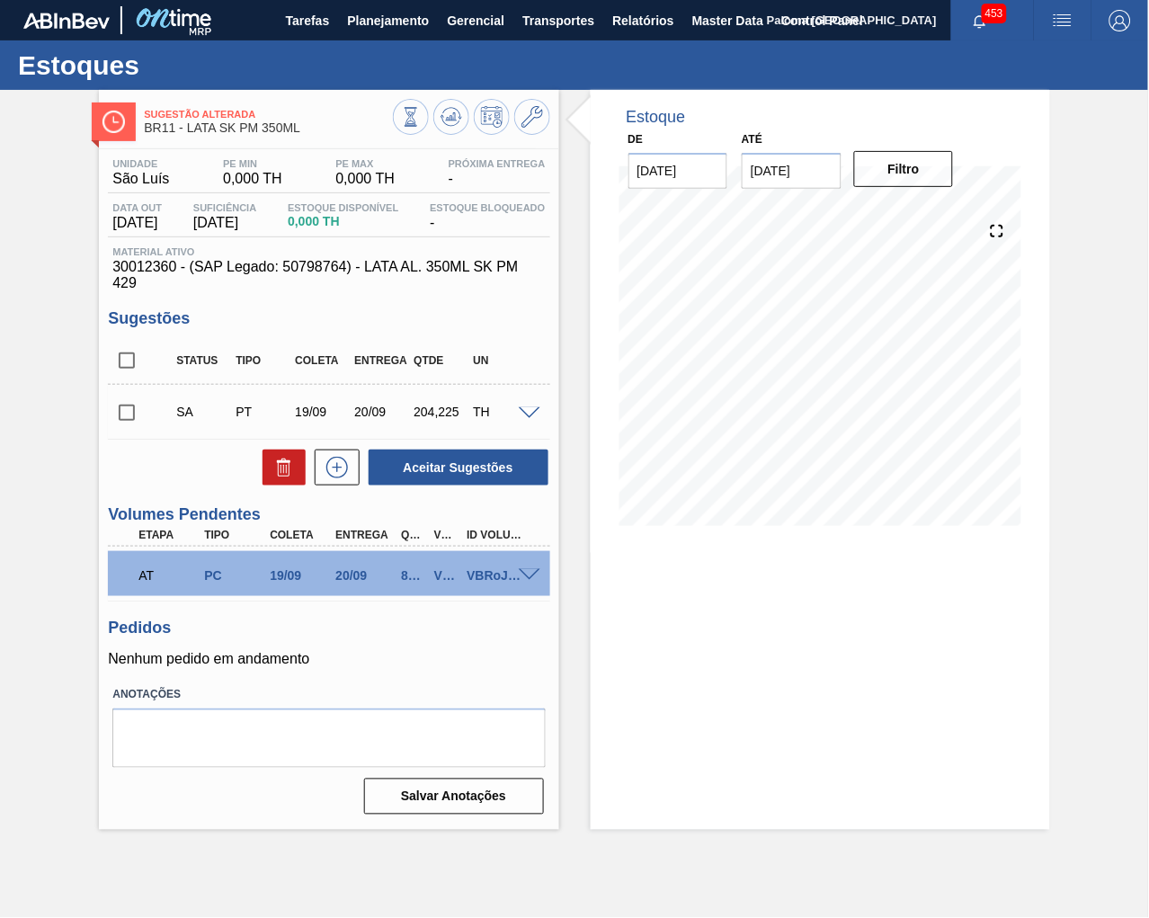
click at [126, 411] on input "checkbox" at bounding box center [127, 413] width 38 height 38
drag, startPoint x: 530, startPoint y: 411, endPoint x: 525, endPoint y: 436, distance: 25.7
click at [531, 412] on span at bounding box center [530, 413] width 22 height 13
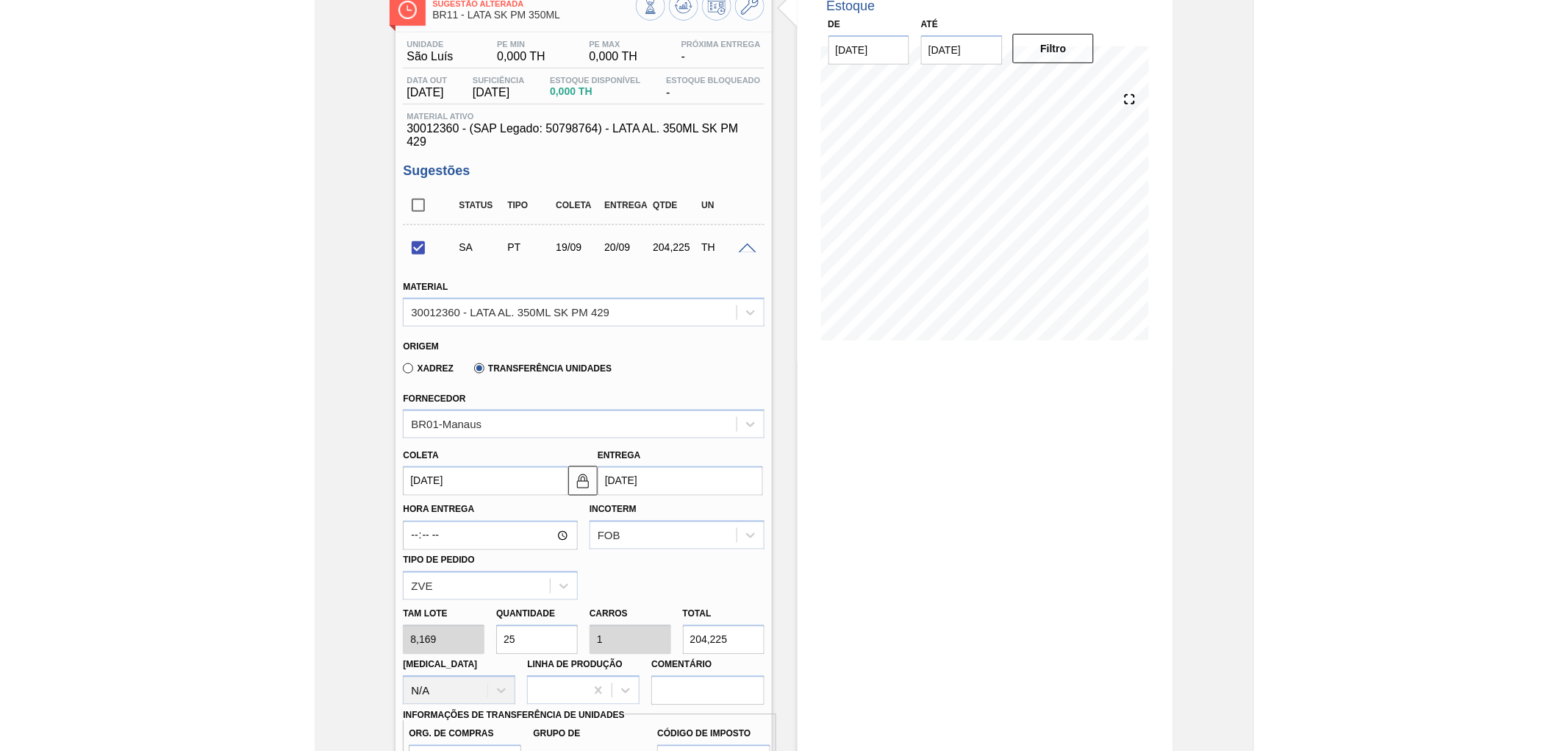
scroll to position [326, 0]
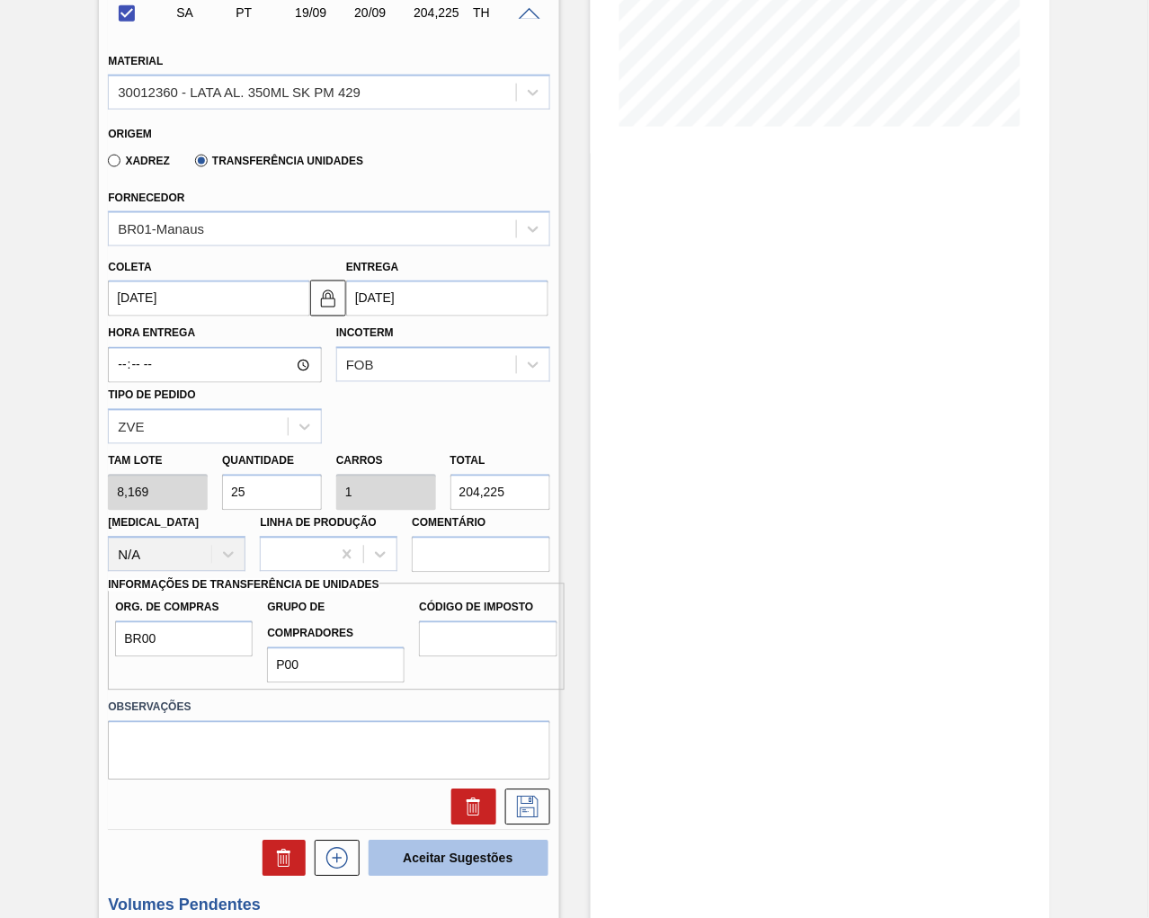
click at [475, 859] on button "Aceitar Sugestões" at bounding box center [458, 858] width 180 height 36
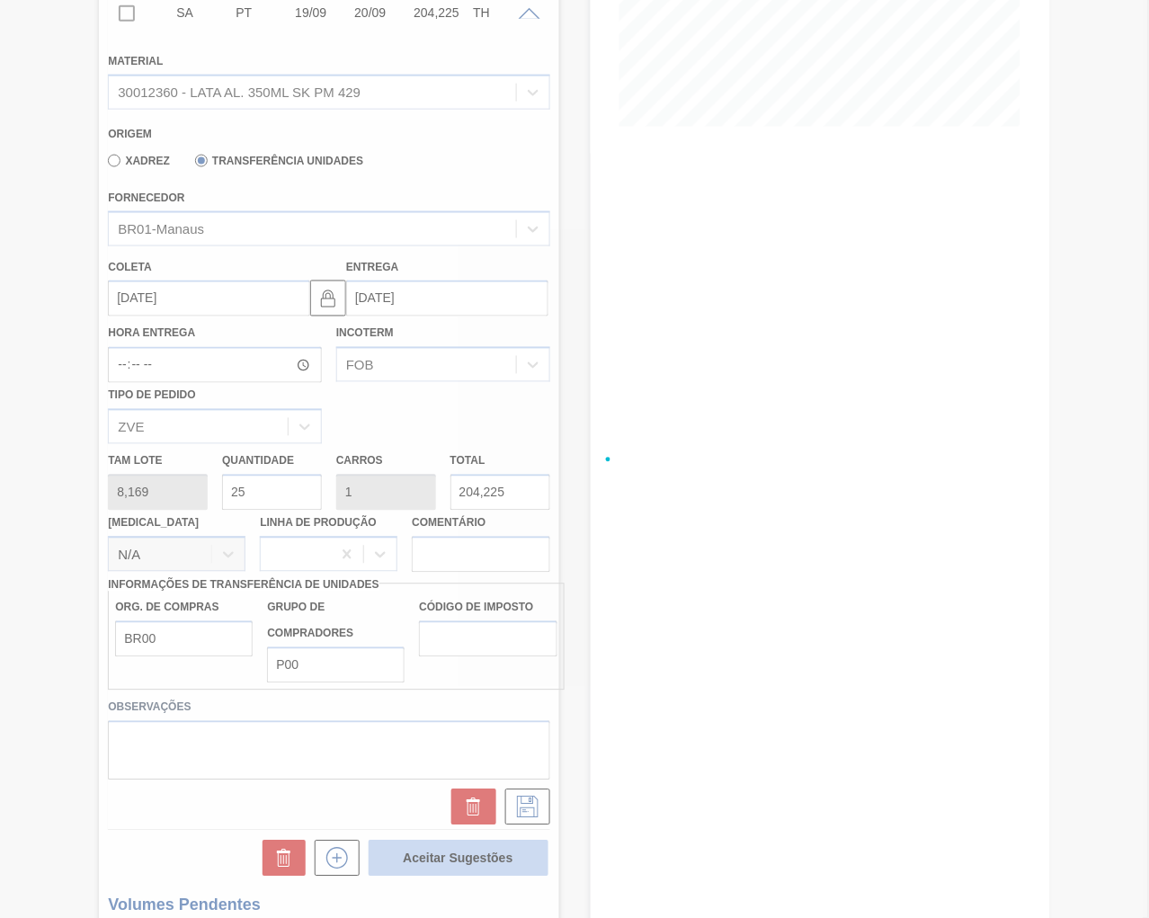
checkbox input "false"
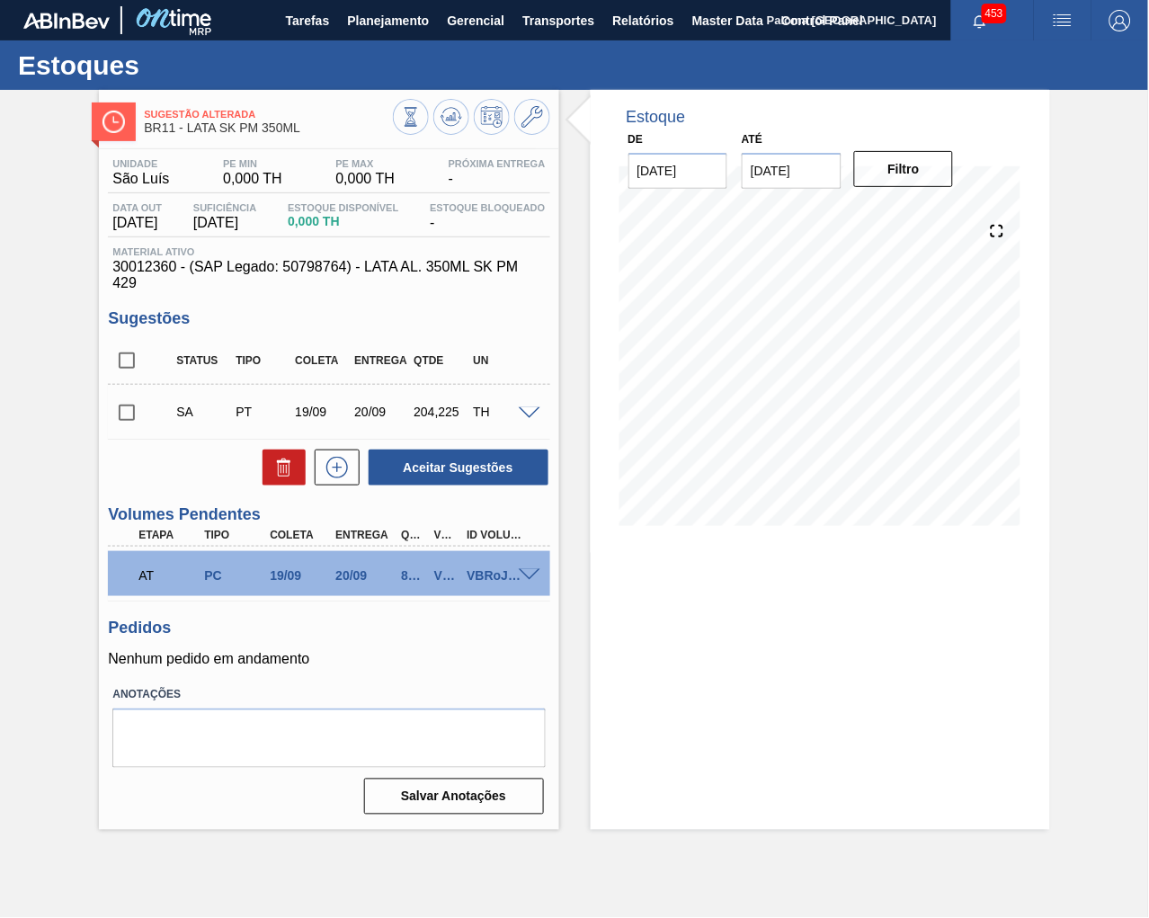
scroll to position [0, 0]
click at [133, 410] on input "checkbox" at bounding box center [127, 413] width 38 height 38
click at [526, 407] on span at bounding box center [530, 413] width 22 height 13
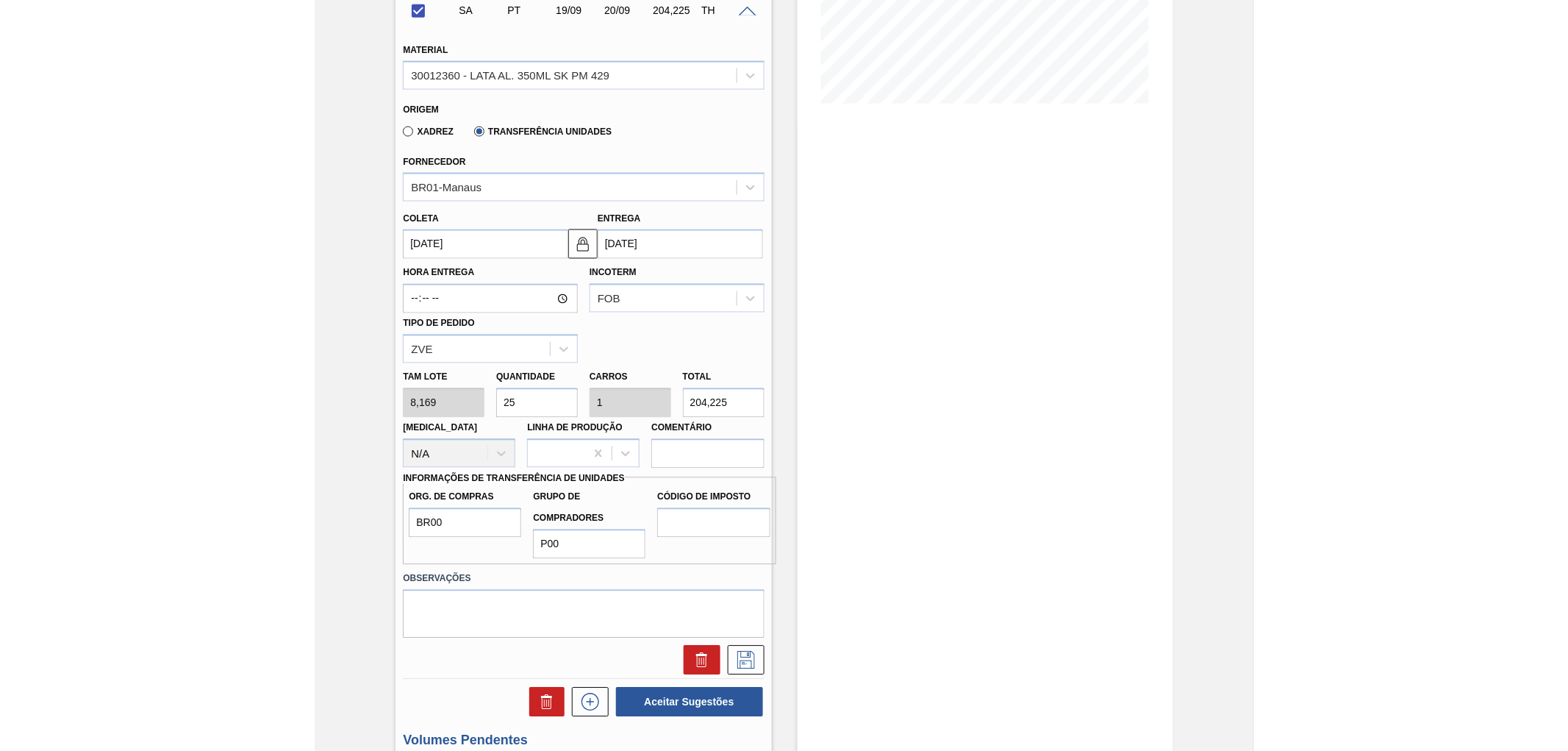
scroll to position [570, 0]
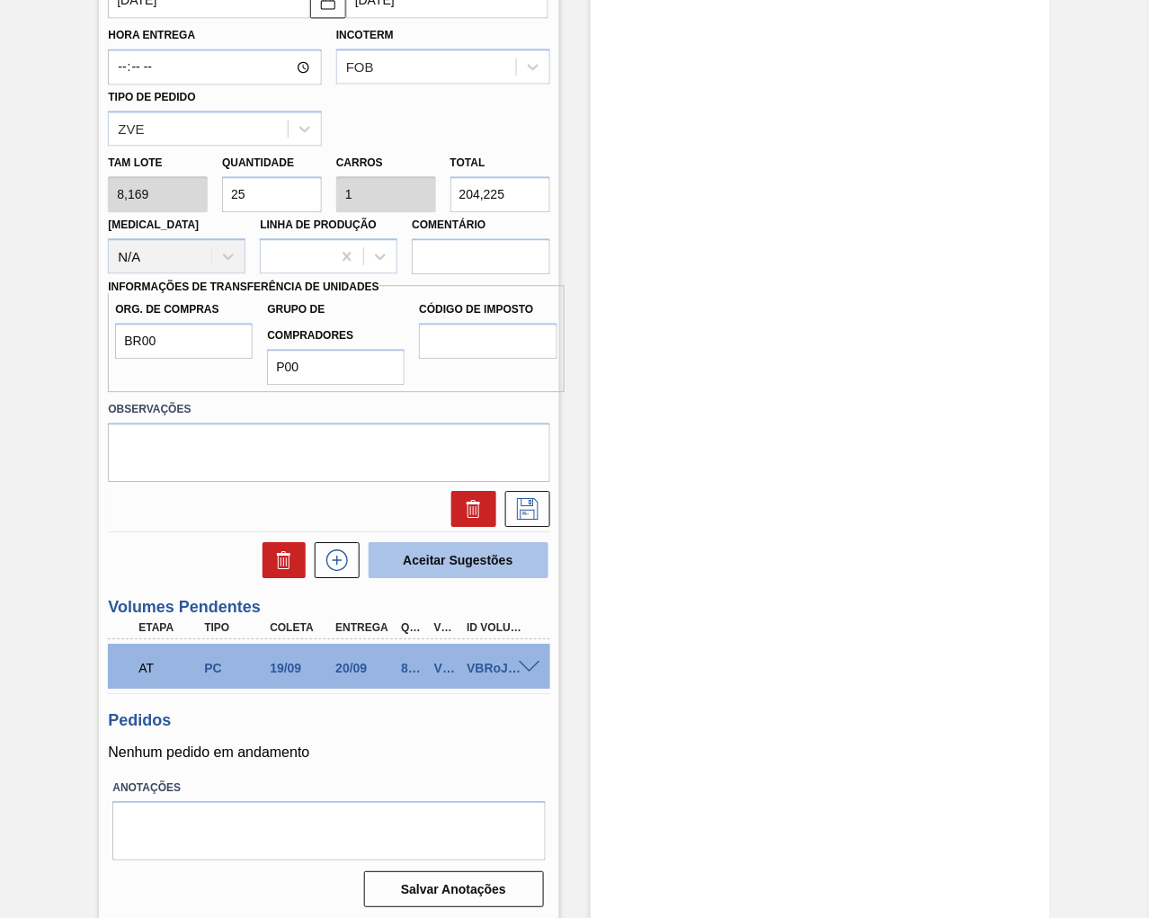
click at [435, 549] on button "Aceitar Sugestões" at bounding box center [458, 560] width 180 height 36
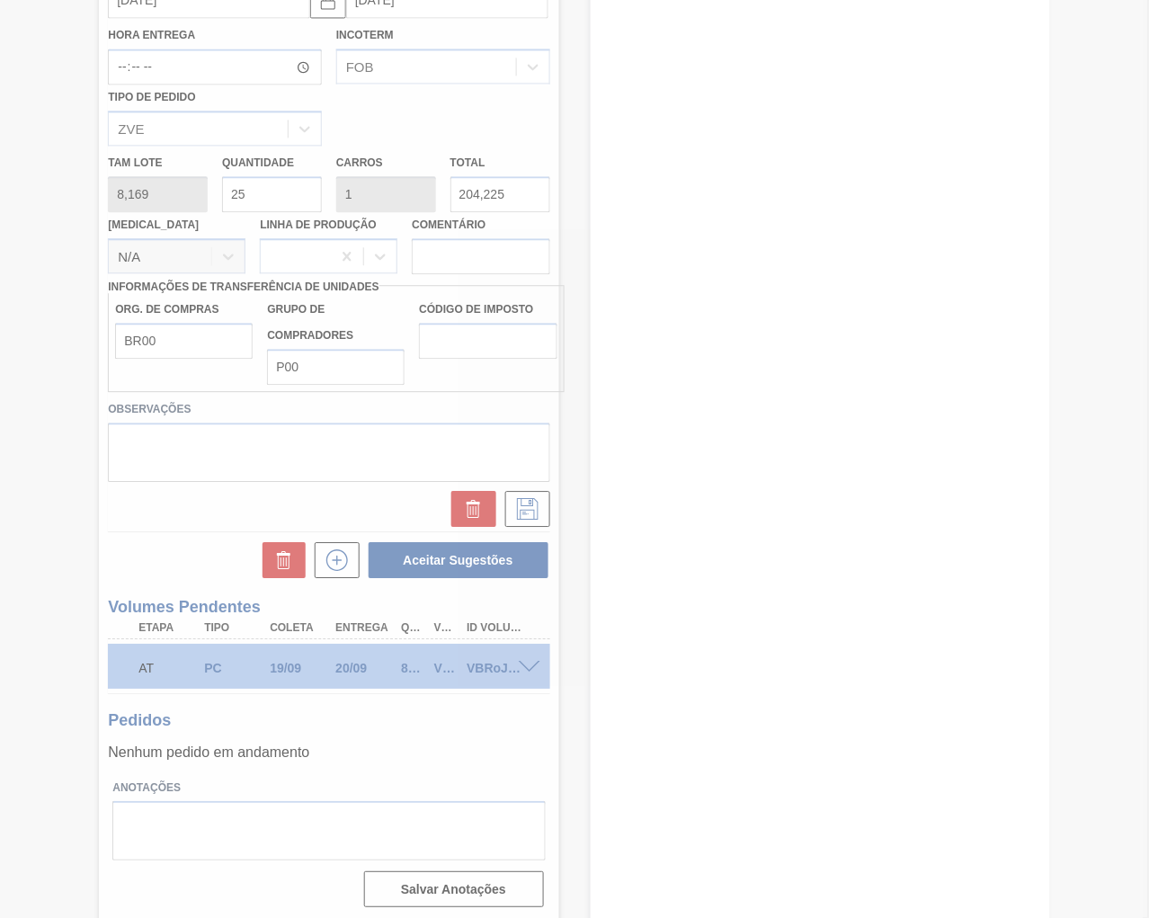
scroll to position [0, 0]
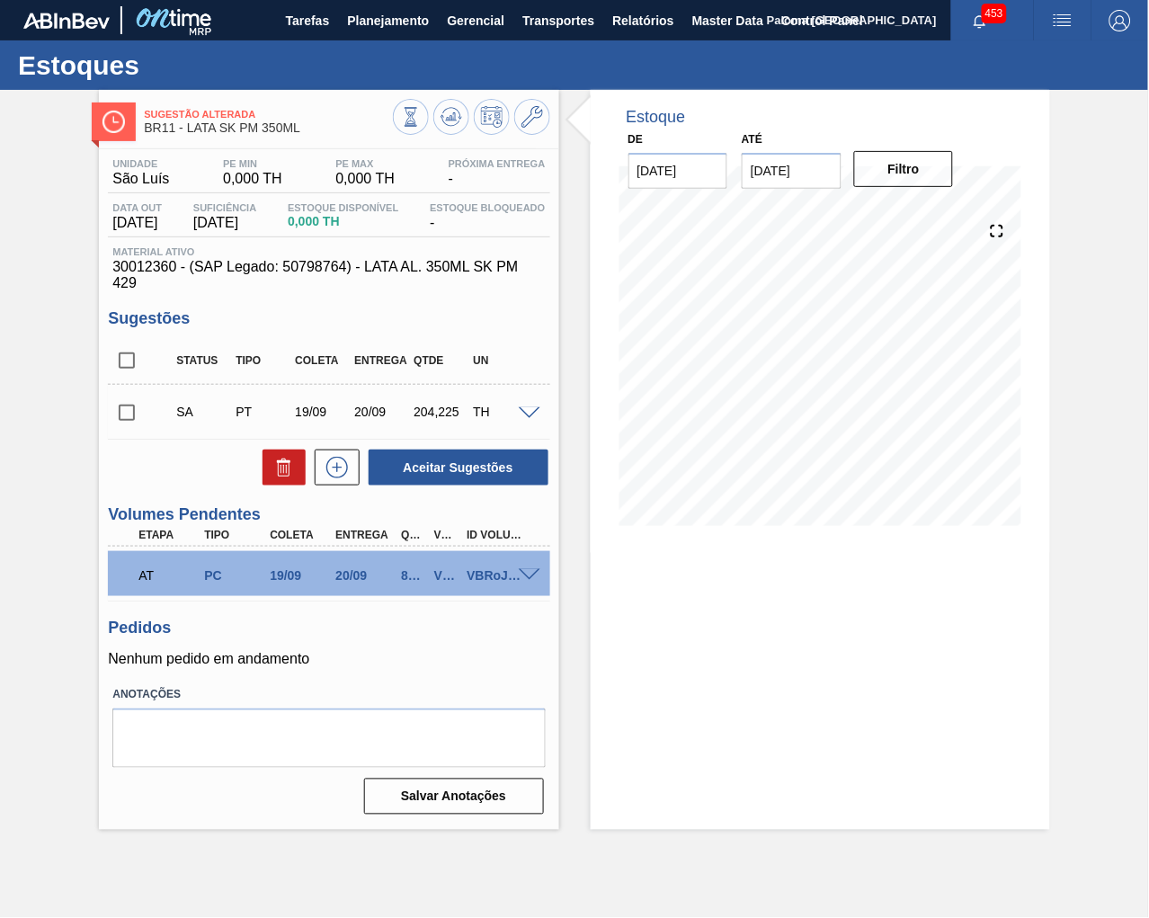
click at [131, 416] on input "checkbox" at bounding box center [127, 413] width 38 height 38
click at [533, 416] on span at bounding box center [530, 413] width 22 height 13
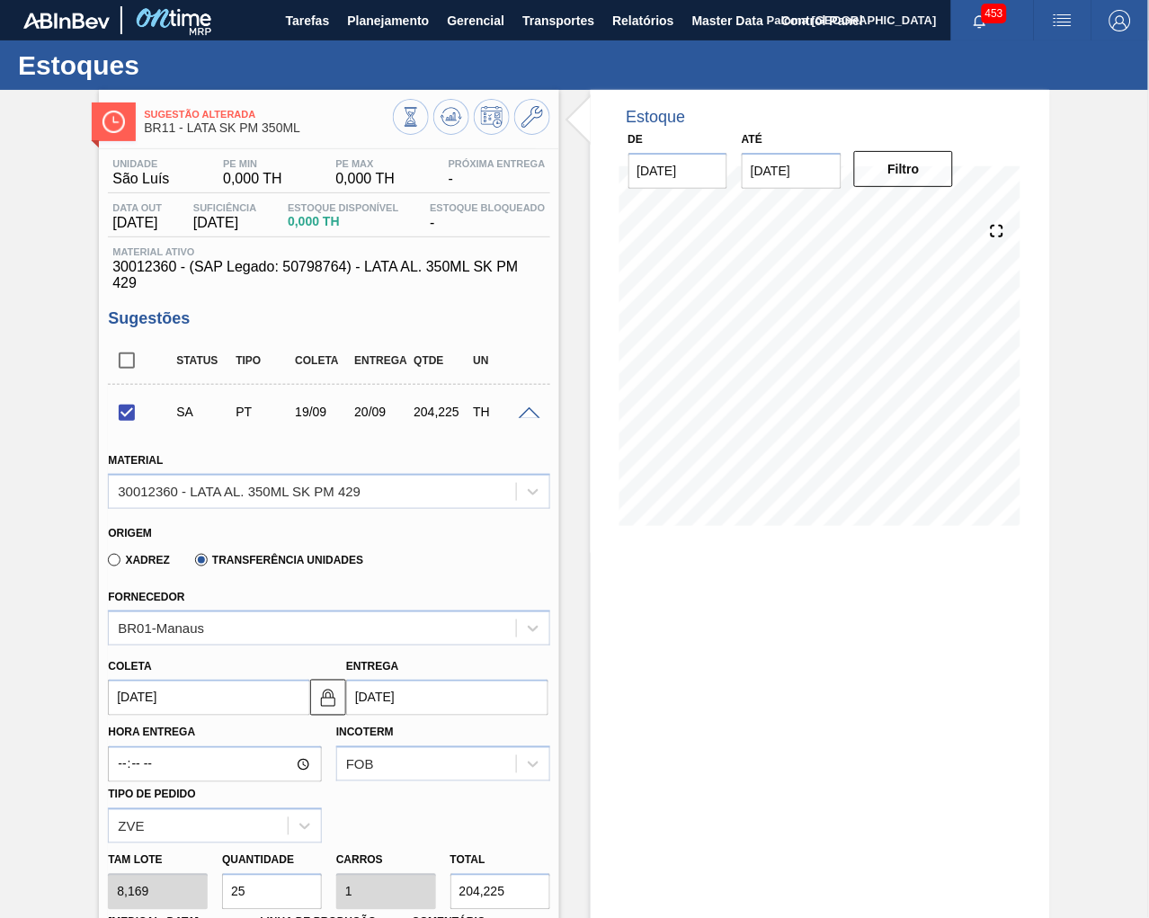
click at [533, 416] on span at bounding box center [530, 413] width 22 height 13
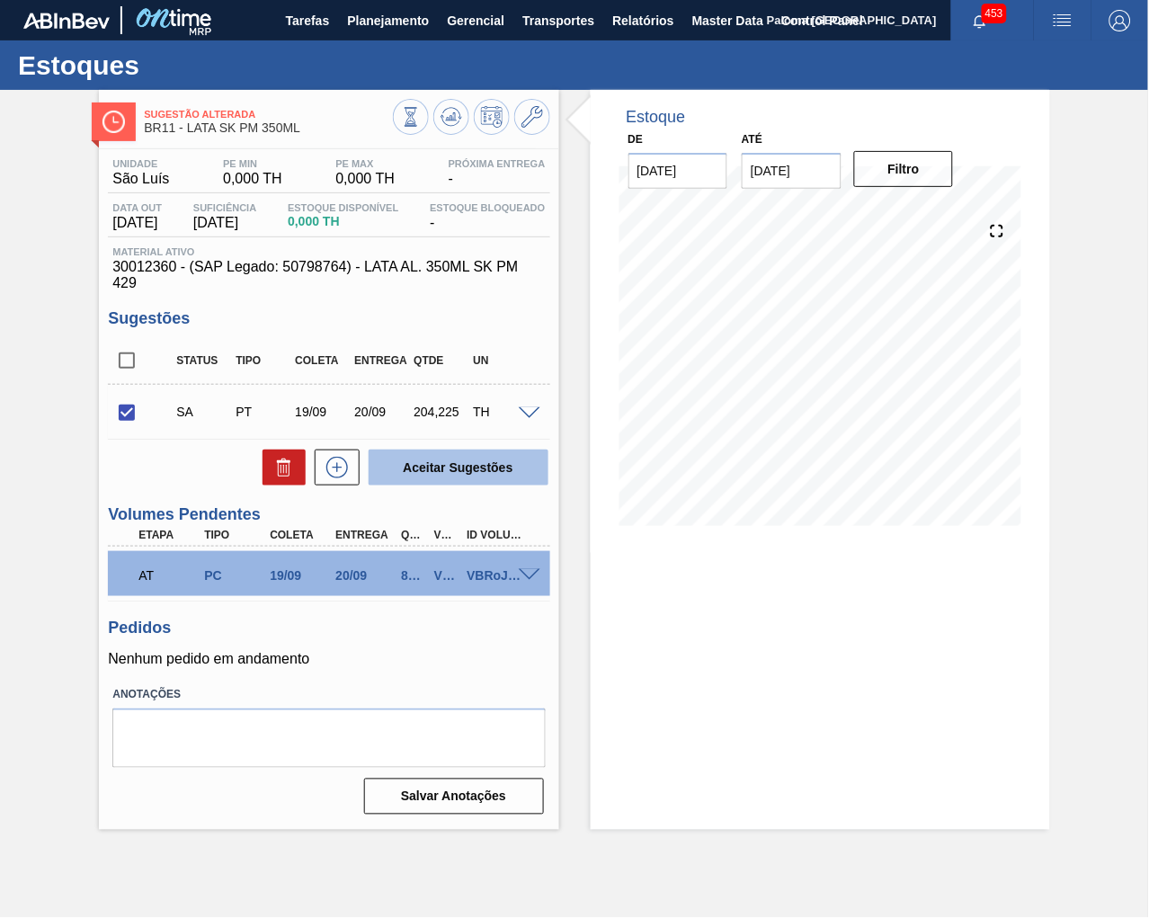
click at [491, 473] on button "Aceitar Sugestões" at bounding box center [458, 467] width 180 height 36
checkbox input "false"
click at [457, 117] on icon at bounding box center [451, 117] width 22 height 22
